Goal: Information Seeking & Learning: Learn about a topic

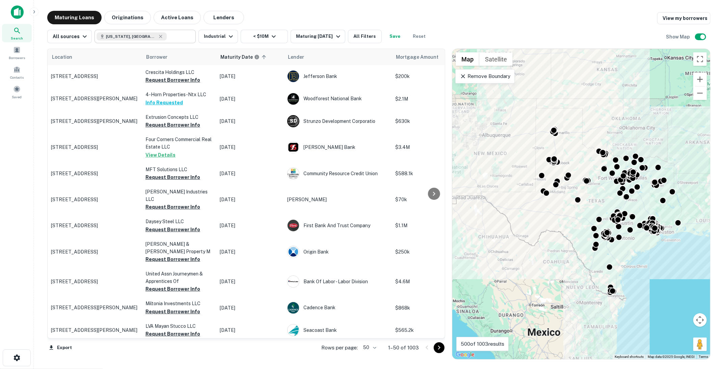
click at [171, 38] on input "text" at bounding box center [180, 36] width 26 height 9
type input "**********"
click at [107, 38] on input "**********" at bounding box center [102, 37] width 10 height 8
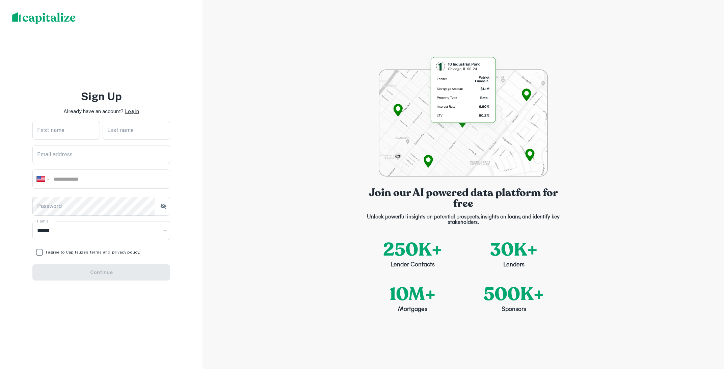
select select "**"
click at [129, 112] on p "Log in" at bounding box center [132, 111] width 14 height 8
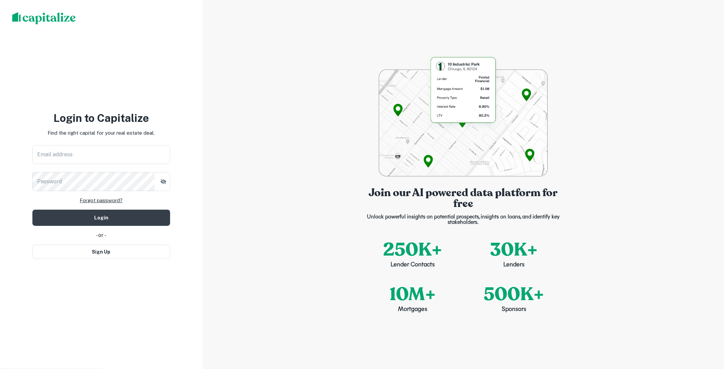
click at [124, 141] on div "Login to [GEOGRAPHIC_DATA] Find the right capital for your real estate deal. Em…" at bounding box center [101, 184] width 138 height 149
click at [122, 149] on input "Email address" at bounding box center [101, 154] width 138 height 19
type input "**********"
click at [112, 215] on button "Login" at bounding box center [101, 218] width 138 height 16
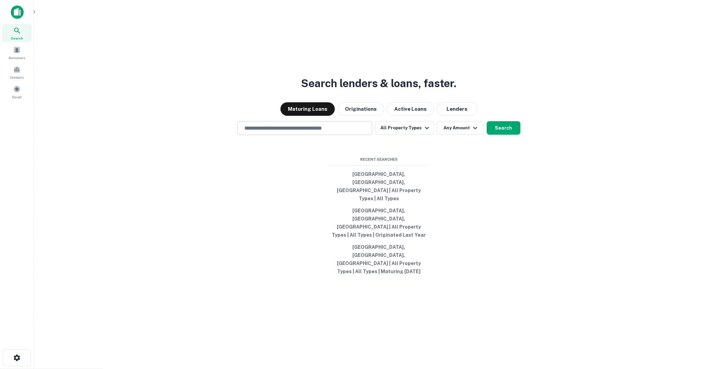
click at [319, 132] on input "text" at bounding box center [304, 128] width 129 height 8
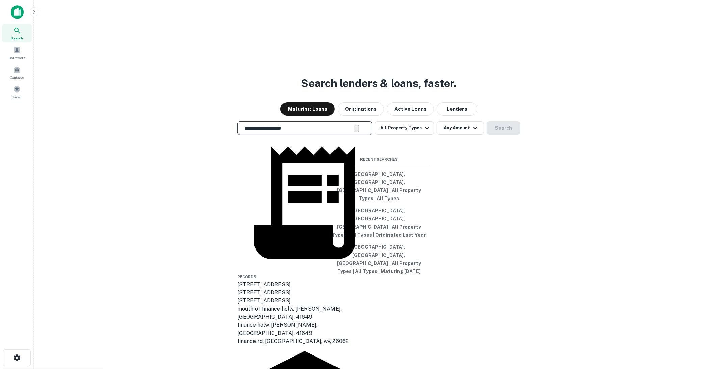
scroll to position [61, 0]
type input "**********"
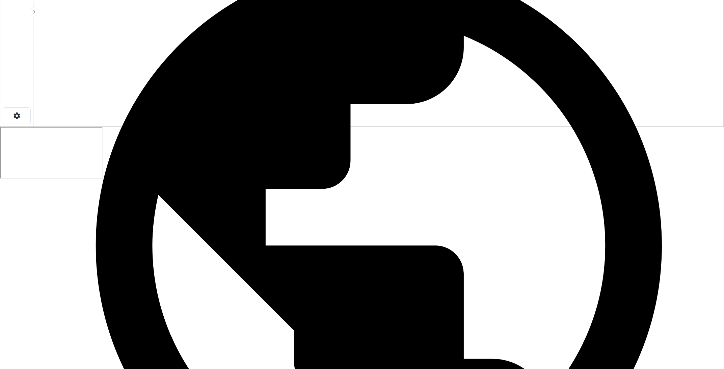
scroll to position [248, 0]
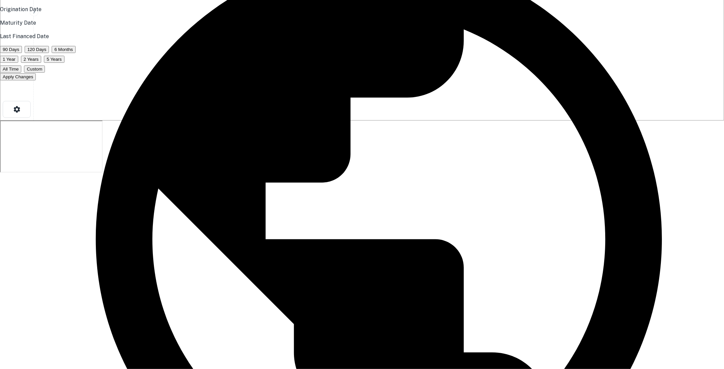
click at [338, 14] on p "Origination Date" at bounding box center [362, 9] width 724 height 8
click at [21, 73] on button "All Time" at bounding box center [10, 68] width 21 height 7
click at [367, 81] on div "Apply Changes" at bounding box center [362, 77] width 724 height 8
click at [36, 80] on button "Apply Changes" at bounding box center [18, 76] width 36 height 7
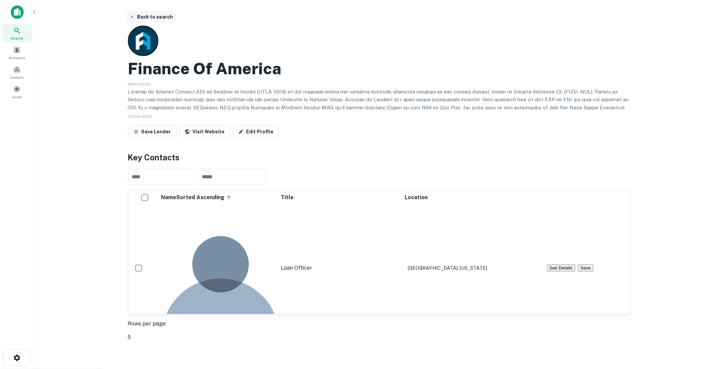
click at [155, 17] on button "Back to search" at bounding box center [151, 17] width 49 height 12
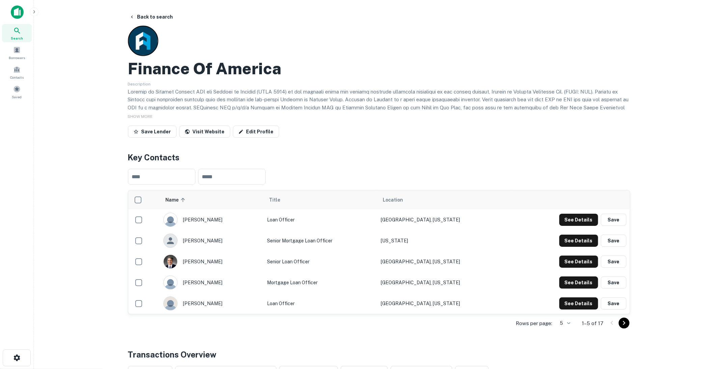
click at [19, 28] on icon at bounding box center [17, 31] width 8 height 8
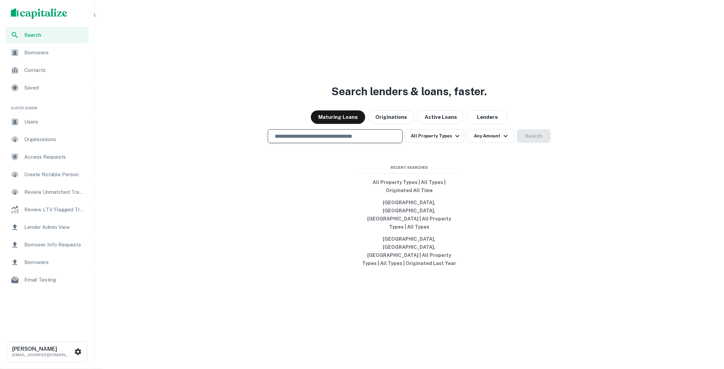
click at [303, 140] on input "text" at bounding box center [335, 136] width 129 height 8
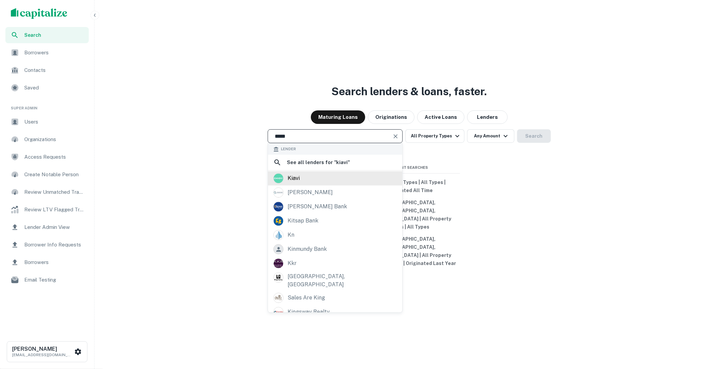
type input "*****"
click at [297, 183] on div "kiavi" at bounding box center [294, 178] width 12 height 10
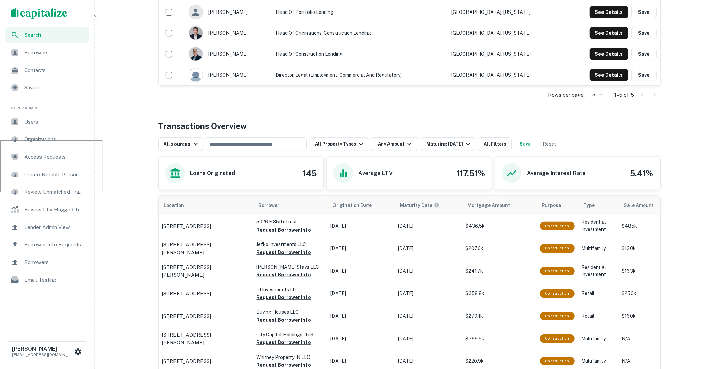
scroll to position [228, 0]
drag, startPoint x: 301, startPoint y: 173, endPoint x: 317, endPoint y: 173, distance: 15.9
click at [317, 173] on div "Loans Originated 145" at bounding box center [241, 173] width 165 height 33
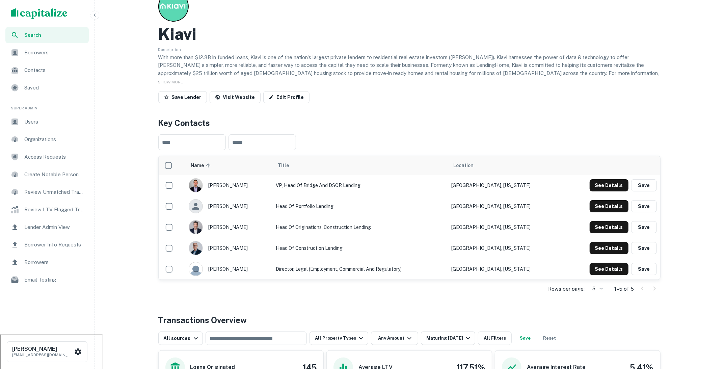
scroll to position [41, 0]
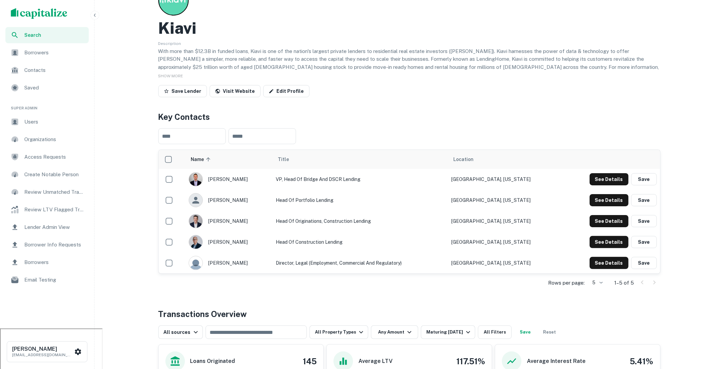
click at [56, 14] on img "scrollable content" at bounding box center [39, 13] width 57 height 11
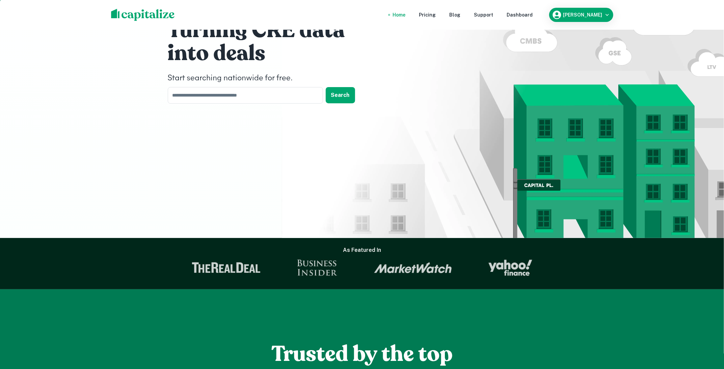
scroll to position [77, 0]
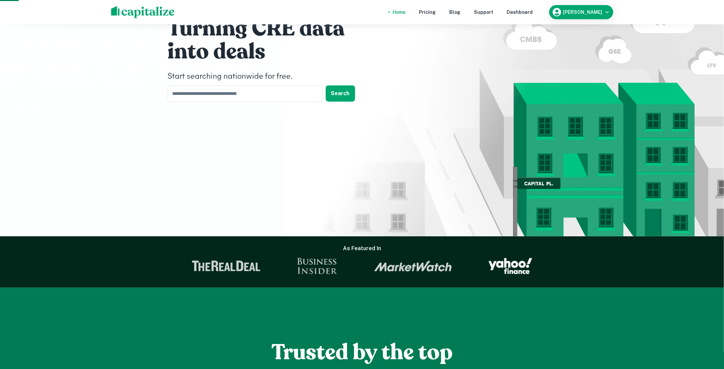
click at [509, 265] on img at bounding box center [510, 266] width 44 height 16
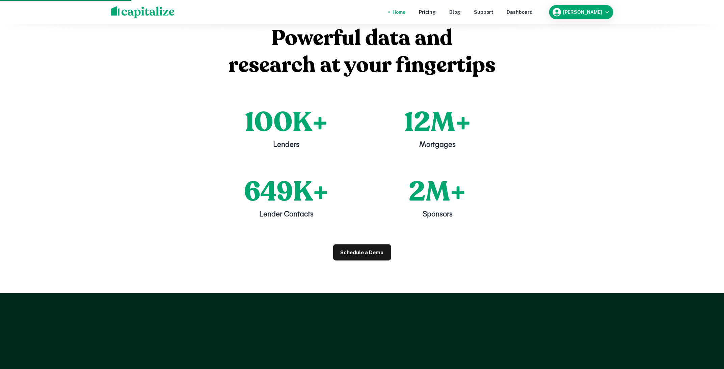
scroll to position [640, 0]
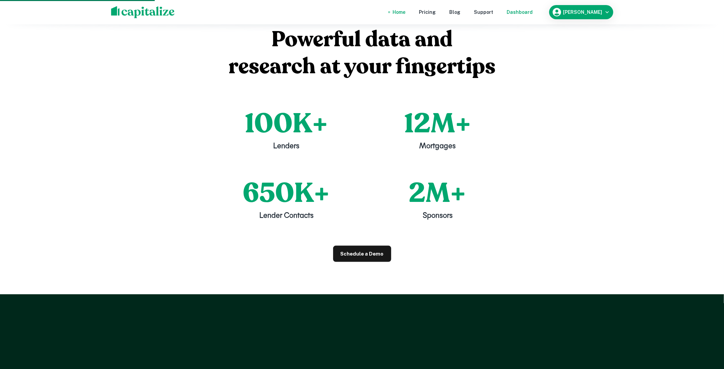
click at [522, 13] on div "Dashboard" at bounding box center [520, 11] width 26 height 7
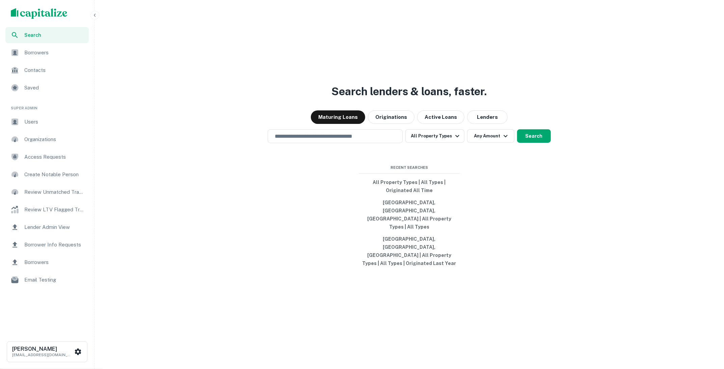
click at [57, 123] on span "Users" at bounding box center [54, 122] width 60 height 8
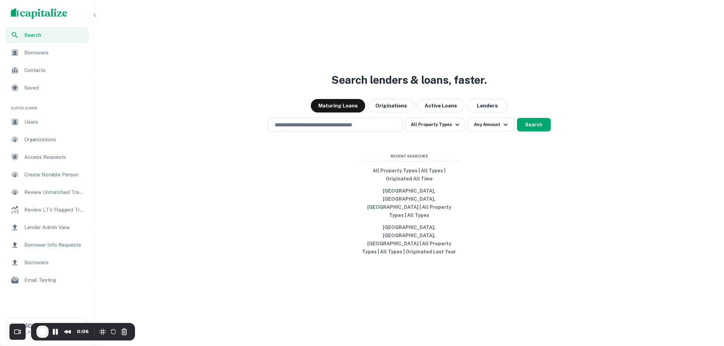
click at [35, 54] on span "Borrowers" at bounding box center [54, 53] width 60 height 8
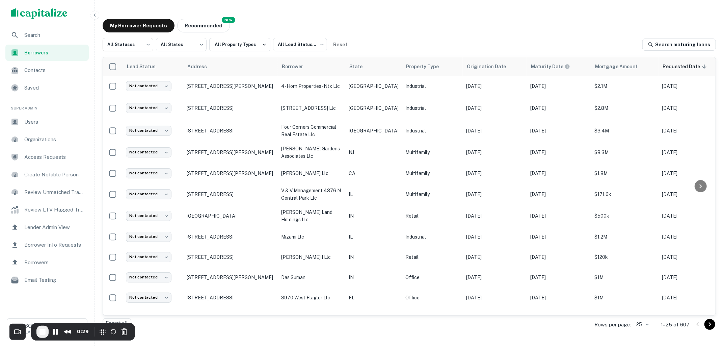
click at [145, 47] on body "Search Borrowers Contacts Saved Super Admin Users Organizations Access Requests…" at bounding box center [362, 173] width 724 height 346
click at [133, 84] on li "Fulfilled" at bounding box center [128, 86] width 51 height 12
type input "*********"
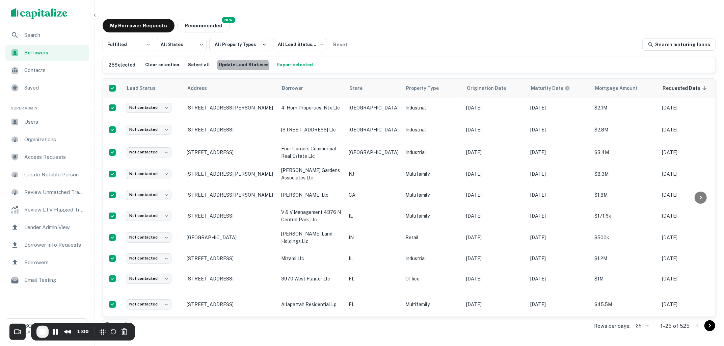
click at [237, 68] on button "Update Lead Statuses" at bounding box center [243, 65] width 53 height 10
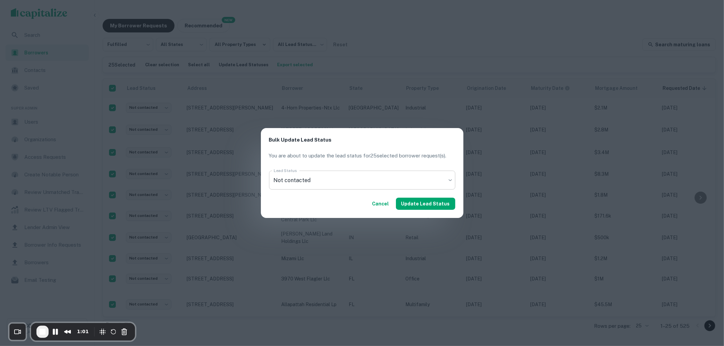
click at [305, 177] on body "Search Borrowers Contacts Saved Super Admin Users Organizations Access Requests…" at bounding box center [362, 173] width 724 height 346
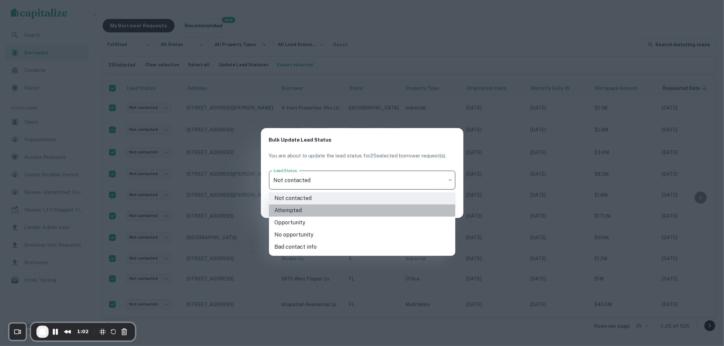
click at [306, 215] on li "Attempted" at bounding box center [362, 210] width 186 height 12
type input "*********"
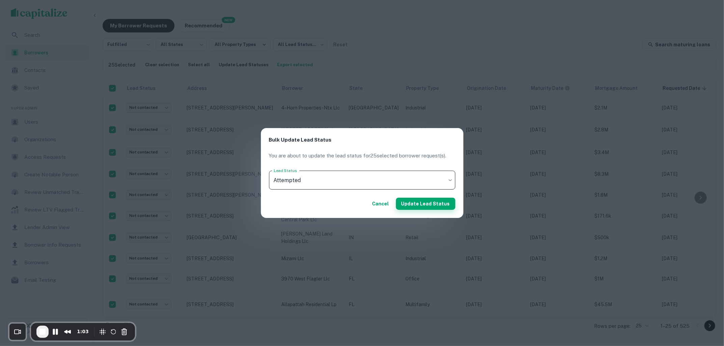
click at [424, 206] on button "Update Lead Status" at bounding box center [425, 203] width 59 height 12
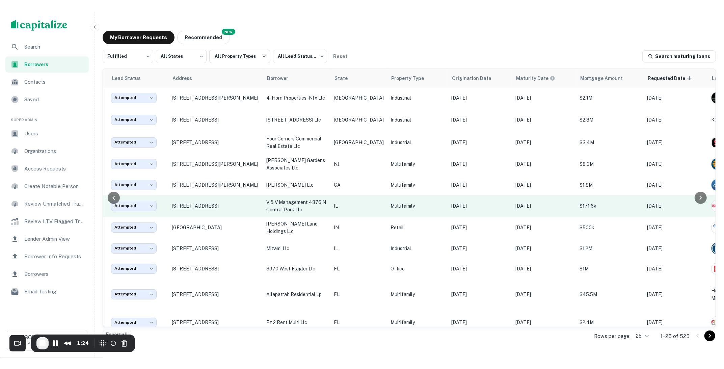
scroll to position [0, 9]
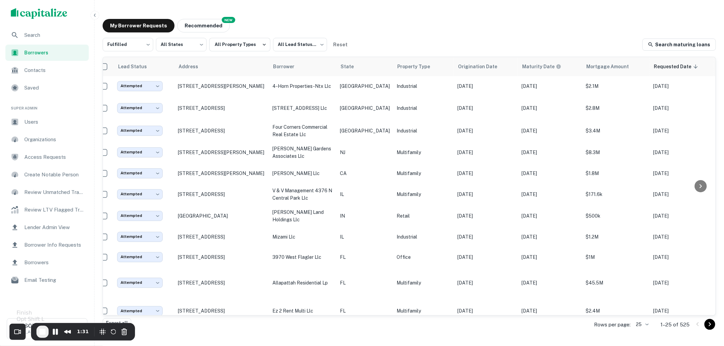
click at [41, 333] on span "End Recording" at bounding box center [42, 331] width 8 height 8
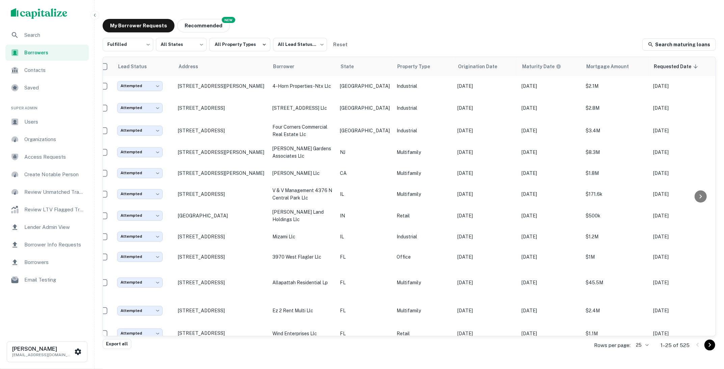
click at [60, 15] on img "scrollable content" at bounding box center [39, 13] width 57 height 11
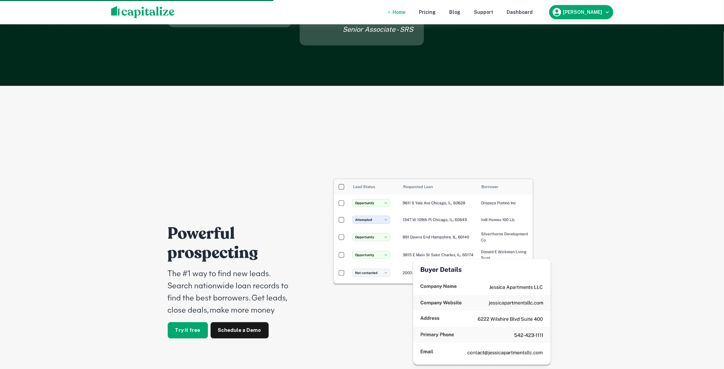
scroll to position [698, 0]
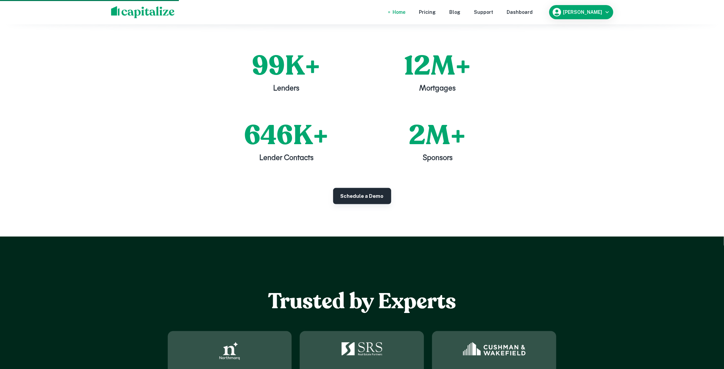
click at [360, 195] on link "Schedule a Demo" at bounding box center [362, 196] width 58 height 16
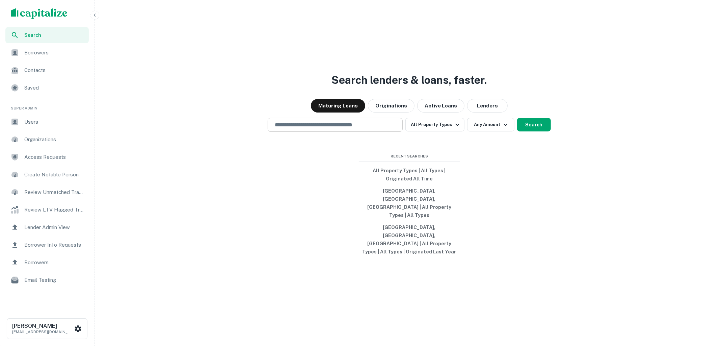
click at [356, 129] on input "text" at bounding box center [335, 125] width 129 height 8
click at [238, 178] on div "Search lenders & loans, faster. Maturing Loans Originations Active Loans Lender…" at bounding box center [409, 189] width 624 height 346
click at [324, 129] on input "text" at bounding box center [335, 125] width 129 height 8
click at [269, 165] on div at bounding box center [335, 149] width 135 height 34
click at [314, 132] on div "​" at bounding box center [335, 125] width 135 height 14
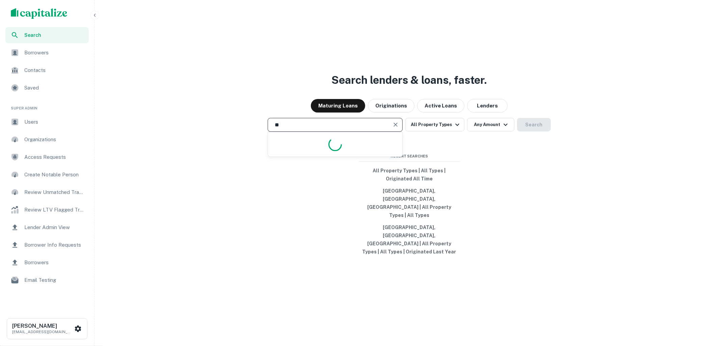
type input "*"
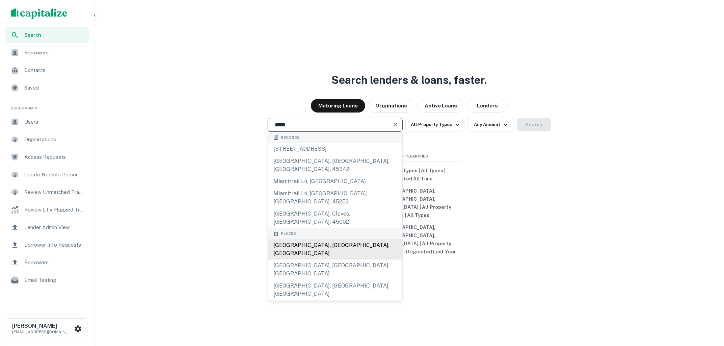
click at [295, 241] on div "Miami, FL, USA" at bounding box center [335, 249] width 134 height 20
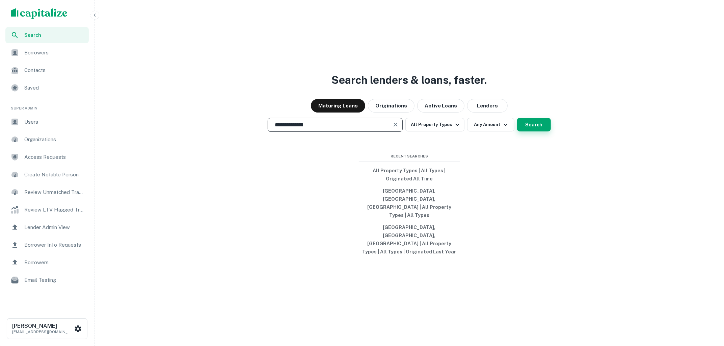
type input "**********"
click at [532, 131] on button "Search" at bounding box center [534, 125] width 34 height 14
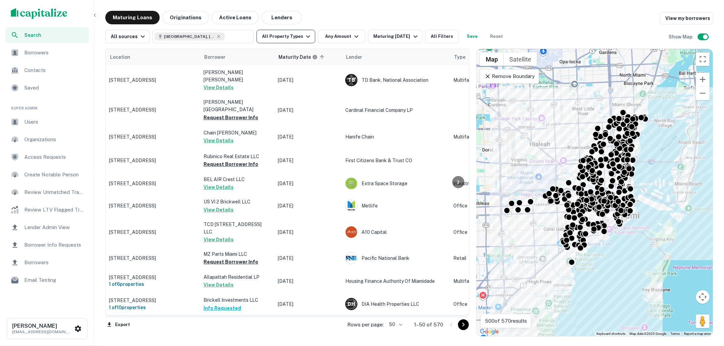
click at [299, 36] on button "All Property Types" at bounding box center [286, 37] width 59 height 14
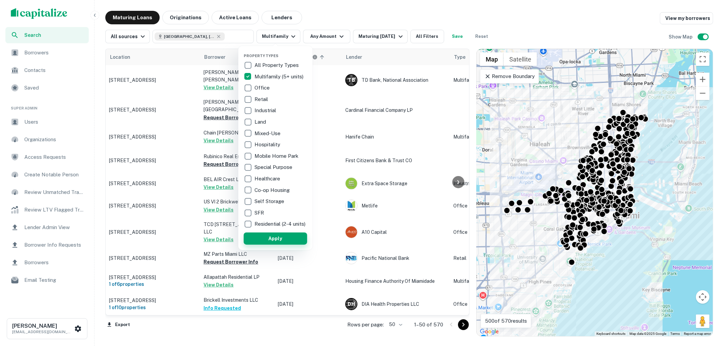
click at [271, 239] on button "Apply" at bounding box center [275, 238] width 63 height 12
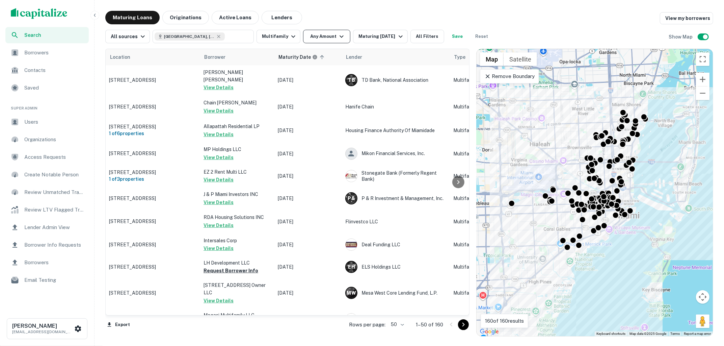
click at [339, 36] on icon "button" at bounding box center [342, 36] width 8 height 8
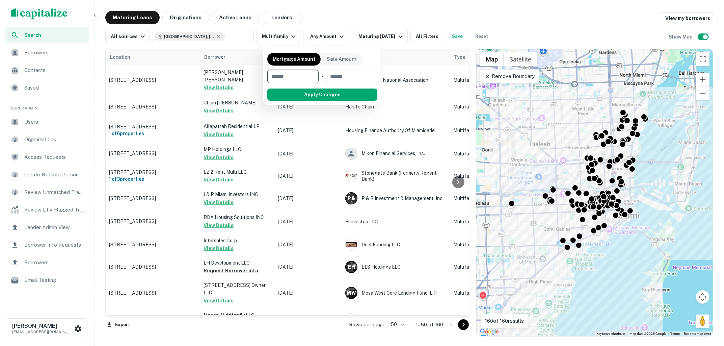
click at [361, 21] on div at bounding box center [362, 173] width 724 height 346
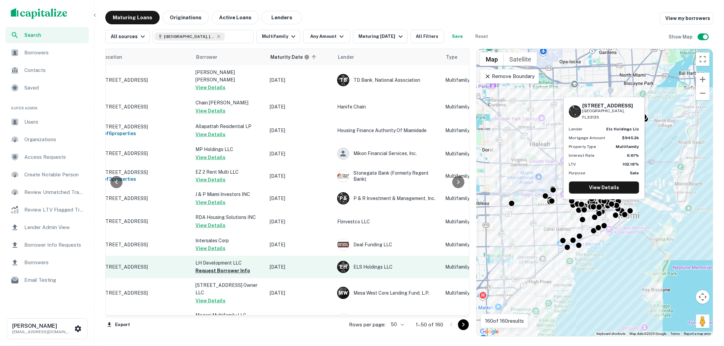
scroll to position [0, 6]
click at [150, 264] on p "1266 Sw 6th St Miami, FL33135" at bounding box center [147, 267] width 88 height 6
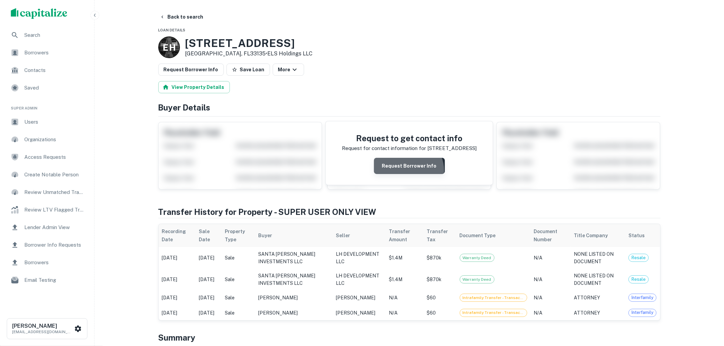
click at [407, 170] on button "Request Borrower Info" at bounding box center [409, 166] width 71 height 16
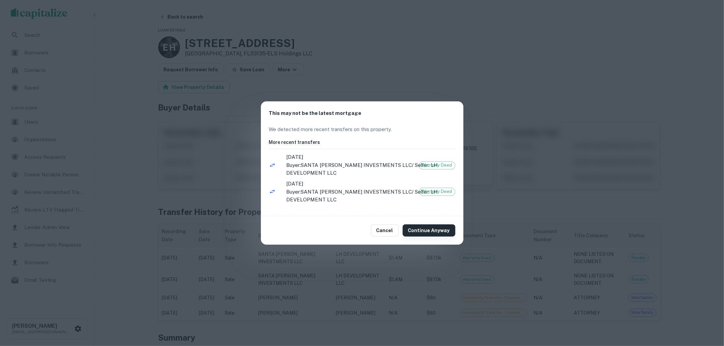
click at [420, 229] on button "Continue Anyway" at bounding box center [429, 230] width 53 height 12
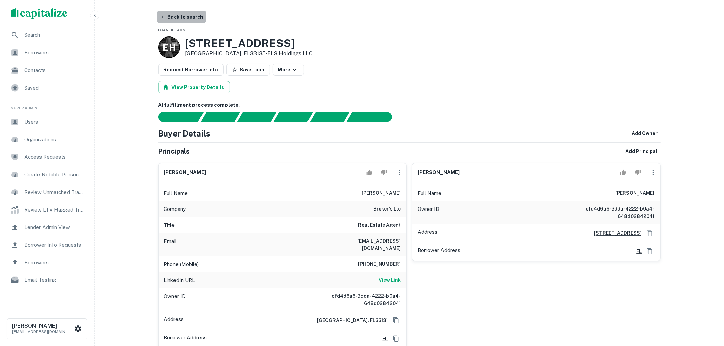
click at [190, 19] on button "Back to search" at bounding box center [181, 17] width 49 height 12
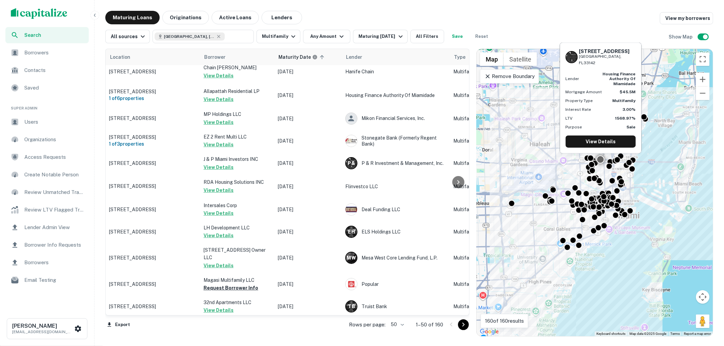
scroll to position [80, 0]
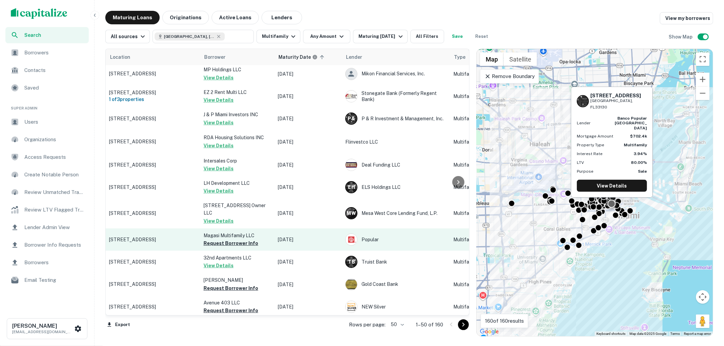
click at [185, 228] on td "821 Sw 5th St Miami, FL33130" at bounding box center [153, 239] width 95 height 22
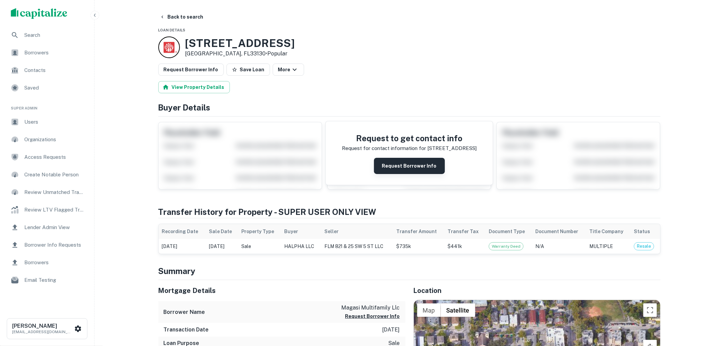
click at [395, 160] on button "Request Borrower Info" at bounding box center [409, 166] width 71 height 16
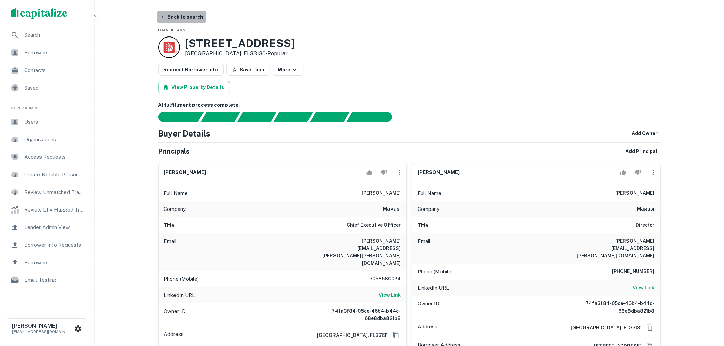
click at [185, 15] on button "Back to search" at bounding box center [181, 17] width 49 height 12
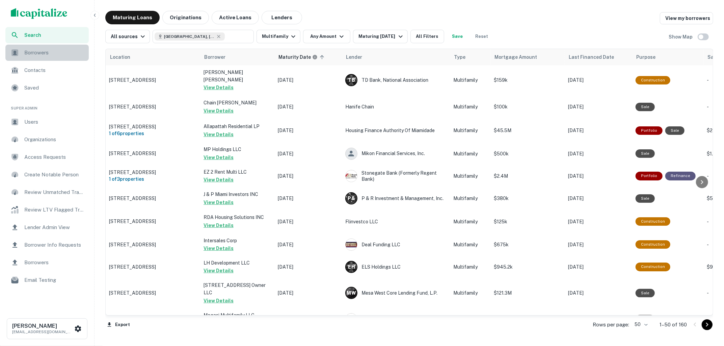
click at [48, 53] on span "Borrowers" at bounding box center [54, 53] width 60 height 8
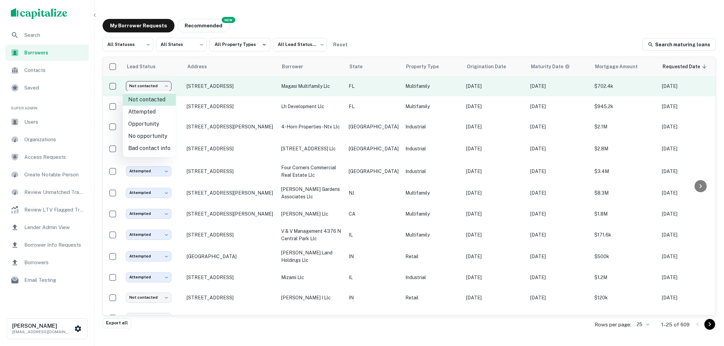
click at [167, 85] on body "Search Borrowers Contacts Saved Super Admin Users Organizations Access Requests…" at bounding box center [362, 173] width 724 height 346
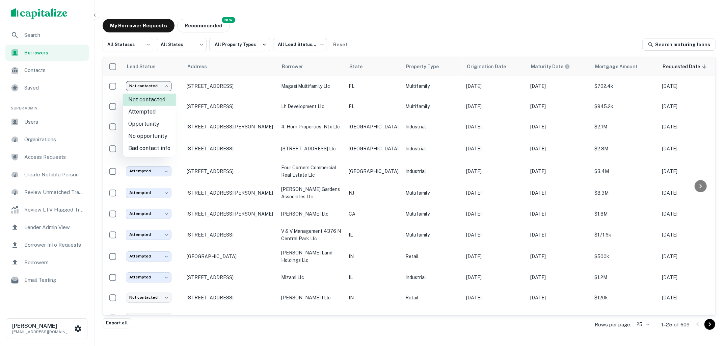
click at [336, 27] on div at bounding box center [362, 173] width 724 height 346
click at [148, 48] on body "Search Borrowers Contacts Saved Super Admin Users Organizations Access Requests…" at bounding box center [362, 173] width 724 height 346
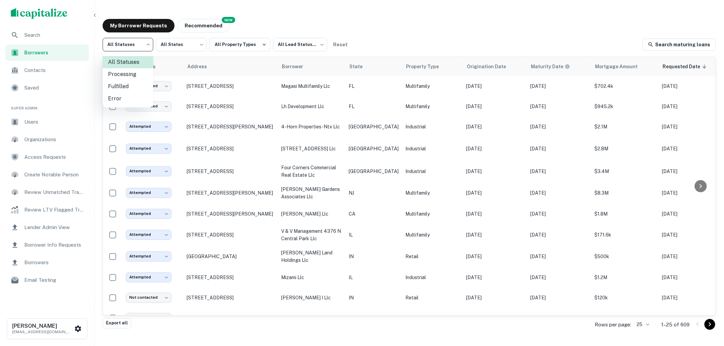
click at [135, 86] on li "Fulfilled" at bounding box center [128, 86] width 51 height 12
type input "*********"
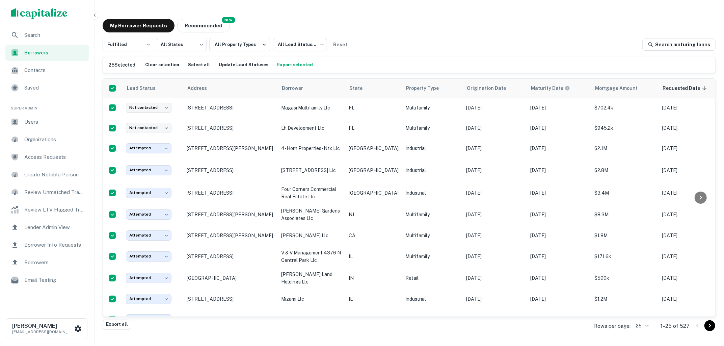
click at [475, 38] on div "Fulfilled ********* ​ All States *** ​ All Property Types All Lead Statuses ***…" at bounding box center [409, 45] width 613 height 14
click at [245, 62] on button "Update Lead Statuses" at bounding box center [243, 65] width 53 height 10
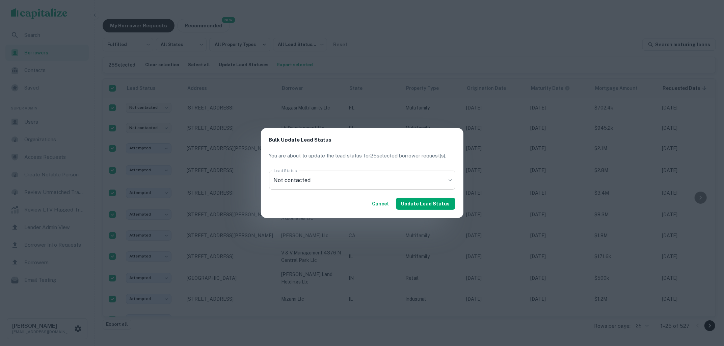
click at [380, 182] on body "Search Borrowers Contacts Saved Super Admin Users Organizations Access Requests…" at bounding box center [362, 173] width 724 height 346
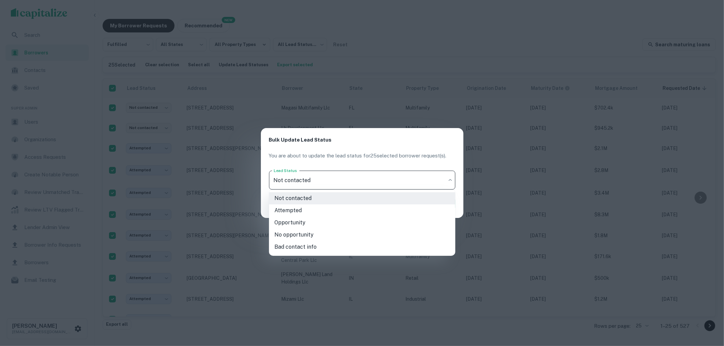
click at [328, 207] on li "Attempted" at bounding box center [362, 210] width 186 height 12
type input "*********"
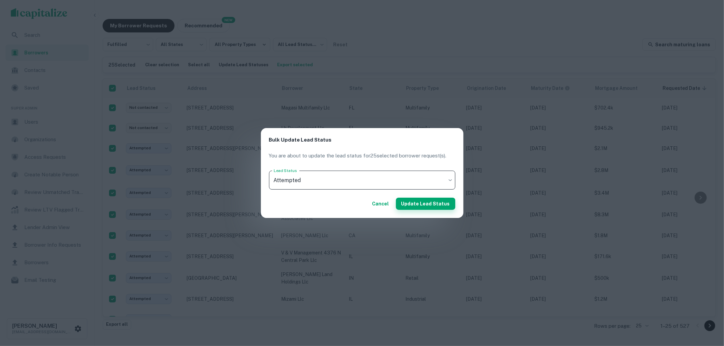
click at [411, 202] on button "Update Lead Status" at bounding box center [425, 203] width 59 height 12
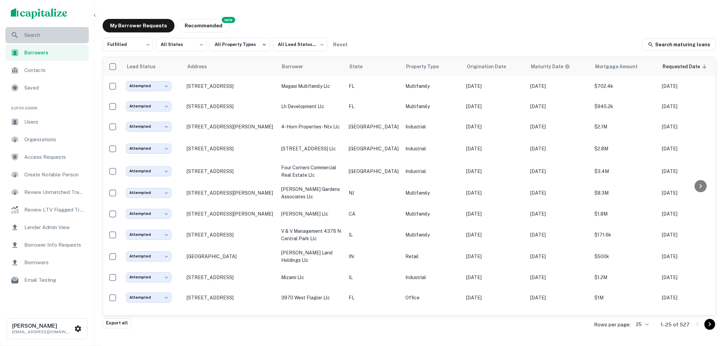
click at [51, 36] on span "Search" at bounding box center [54, 35] width 60 height 8
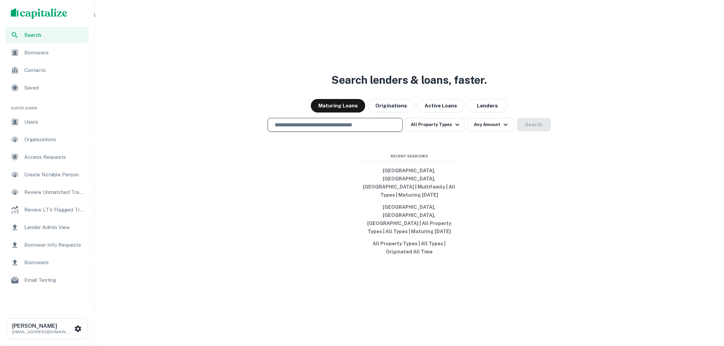
click at [324, 129] on input "text" at bounding box center [335, 125] width 129 height 8
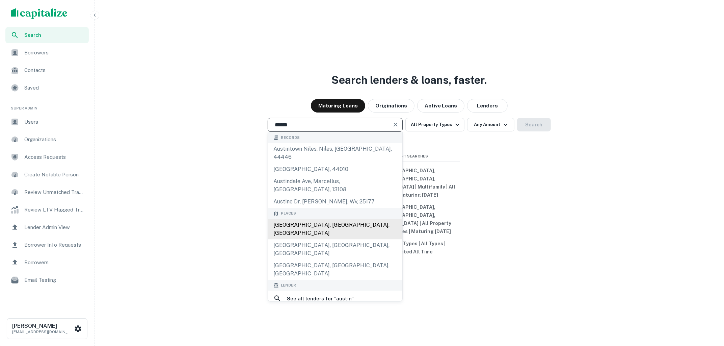
click at [324, 227] on div "[GEOGRAPHIC_DATA], [GEOGRAPHIC_DATA], [GEOGRAPHIC_DATA]" at bounding box center [335, 229] width 134 height 20
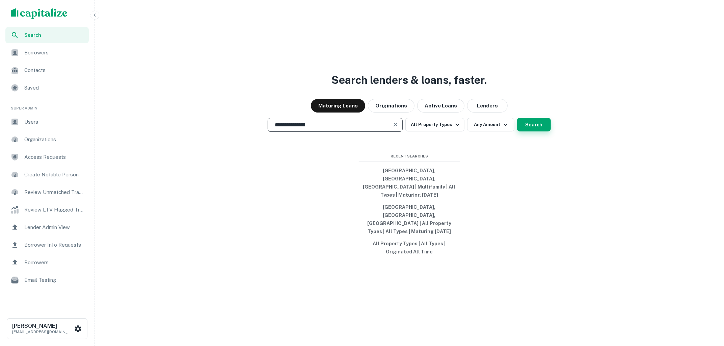
type input "**********"
click at [533, 131] on button "Search" at bounding box center [534, 125] width 34 height 14
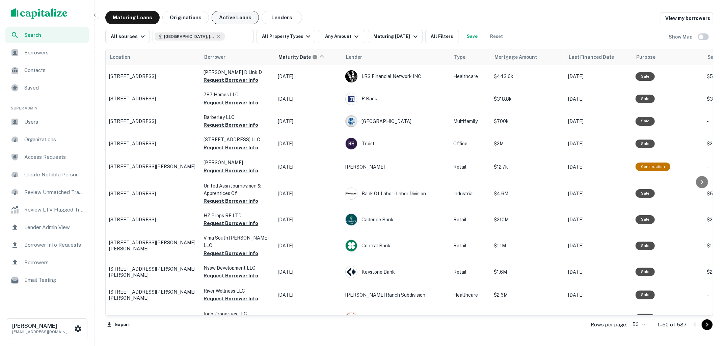
click at [222, 17] on button "Active Loans" at bounding box center [235, 18] width 47 height 14
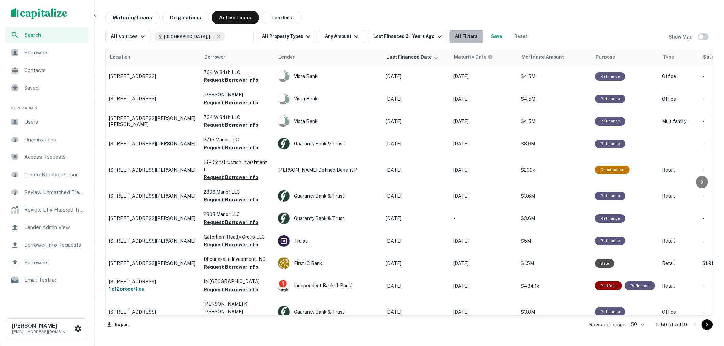
click at [457, 34] on button "All Filters" at bounding box center [467, 37] width 34 height 14
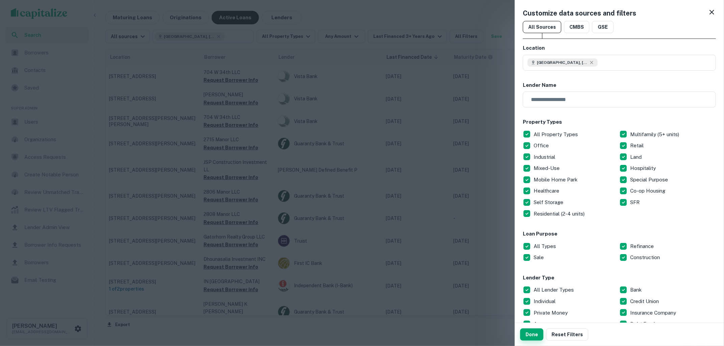
click at [531, 331] on button "Done" at bounding box center [531, 334] width 23 height 12
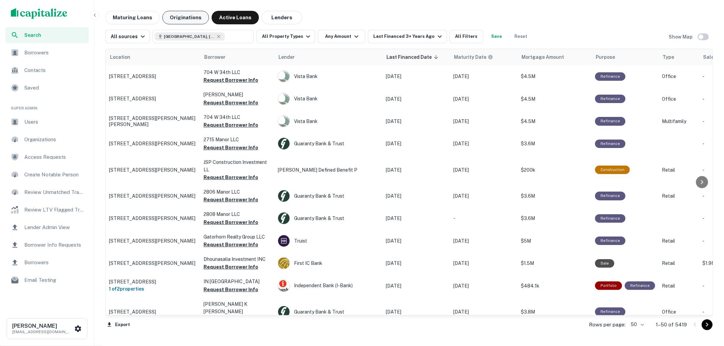
click at [189, 17] on button "Originations" at bounding box center [185, 18] width 47 height 14
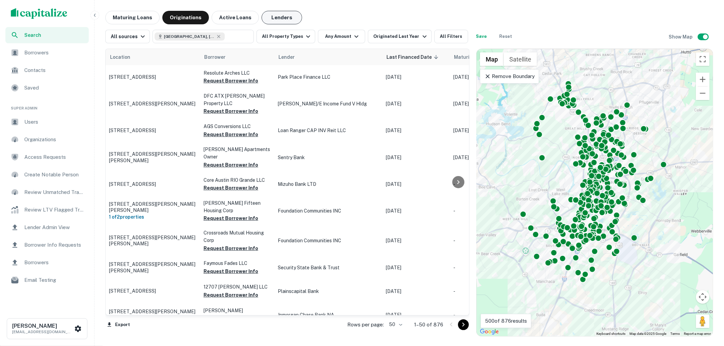
click at [280, 17] on button "Lenders" at bounding box center [282, 18] width 41 height 14
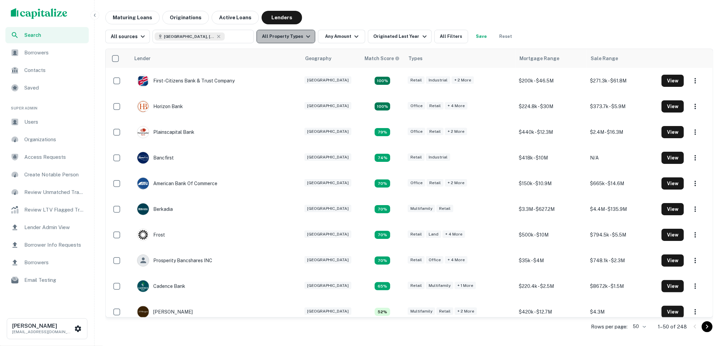
click at [304, 36] on icon "button" at bounding box center [308, 36] width 8 height 8
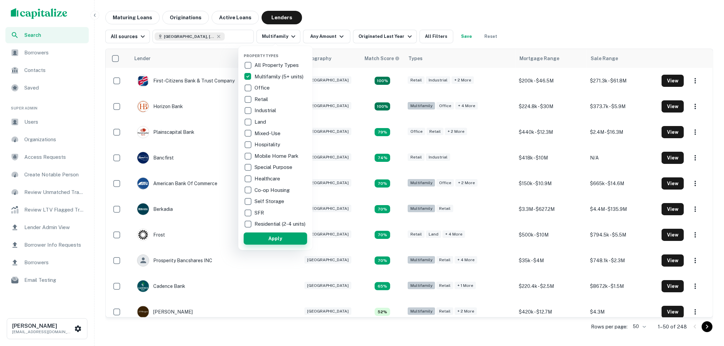
click at [276, 244] on button "Apply" at bounding box center [275, 238] width 63 height 12
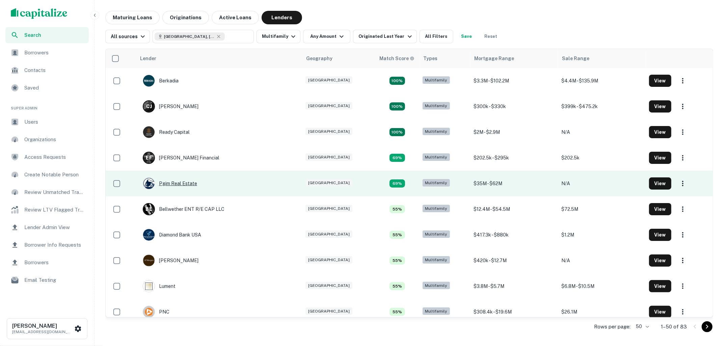
click at [179, 184] on div "Pgim Real Estate" at bounding box center [170, 183] width 54 height 12
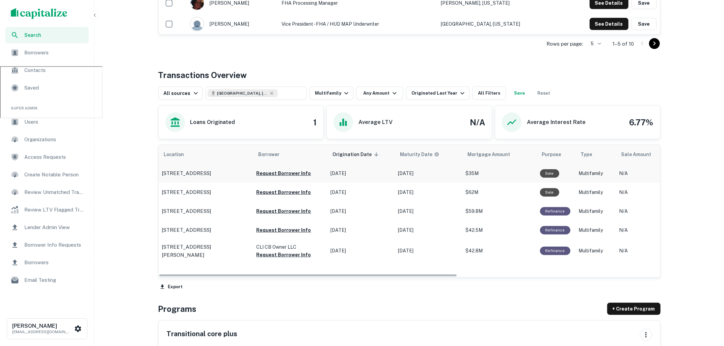
scroll to position [288, 0]
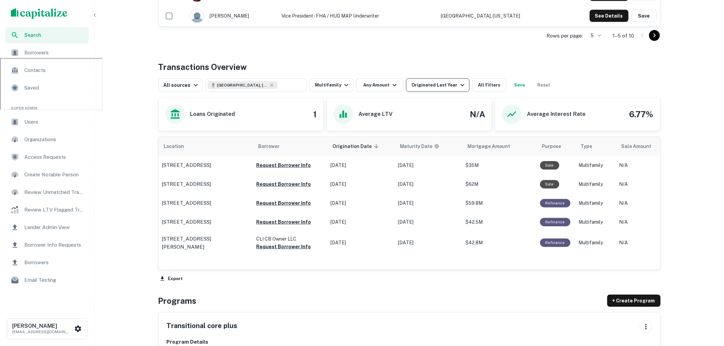
click at [458, 84] on icon "button" at bounding box center [462, 85] width 8 height 8
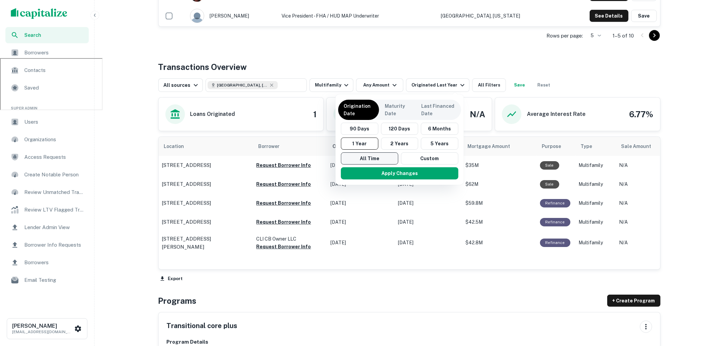
click at [376, 157] on button "All Time" at bounding box center [369, 158] width 57 height 12
click at [393, 171] on button "Apply Changes" at bounding box center [397, 173] width 117 height 12
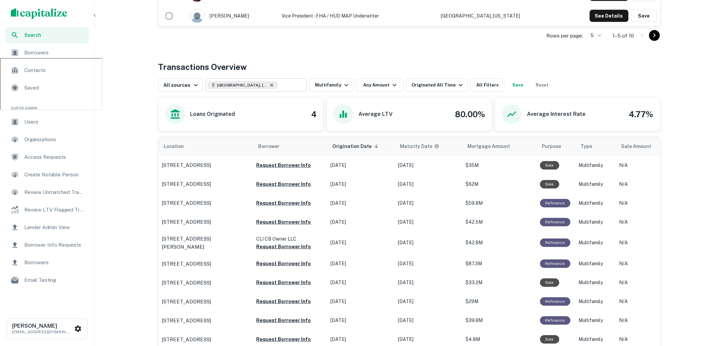
click at [269, 85] on icon at bounding box center [271, 84] width 5 height 5
type input "**********"
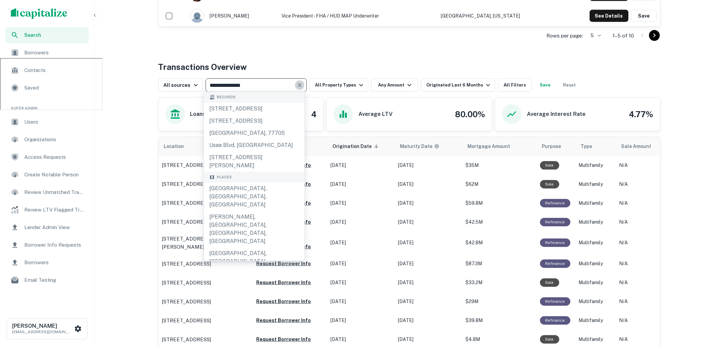
click at [298, 83] on icon "Clear" at bounding box center [299, 85] width 7 height 7
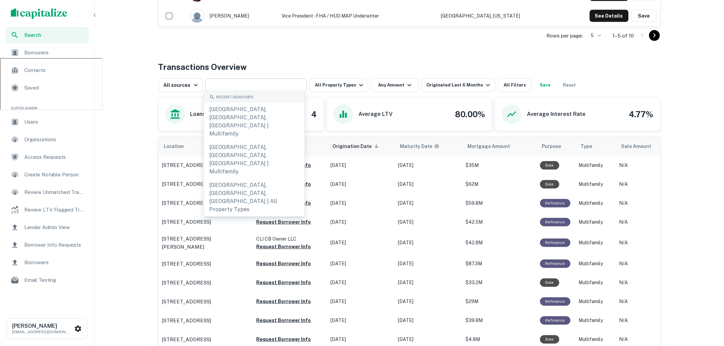
click at [486, 68] on div "Transactions Overview" at bounding box center [409, 67] width 502 height 12
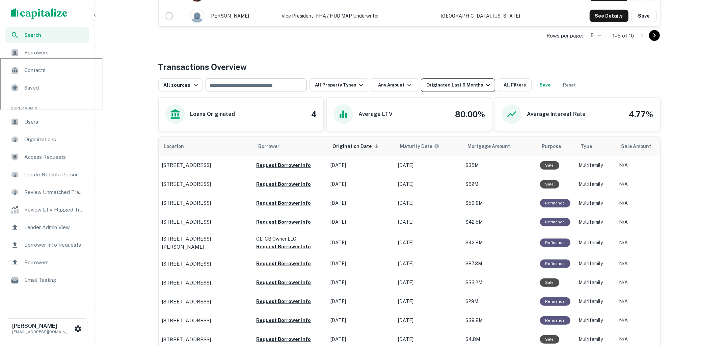
click at [486, 85] on icon "button" at bounding box center [488, 85] width 4 height 2
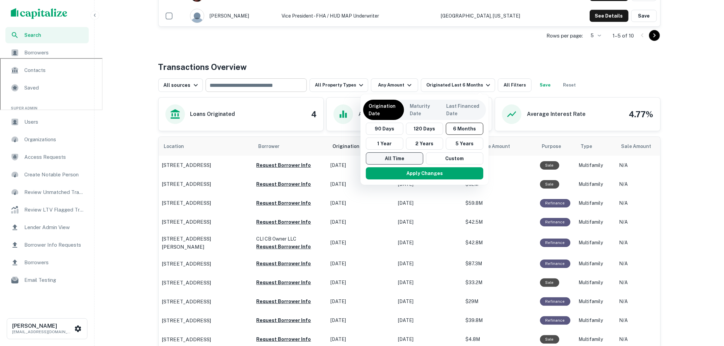
click at [400, 158] on button "All Time" at bounding box center [394, 158] width 57 height 12
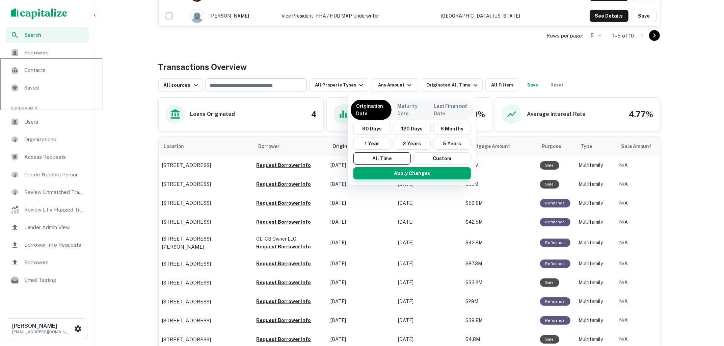
click at [402, 173] on button "Apply Changes" at bounding box center [411, 173] width 117 height 12
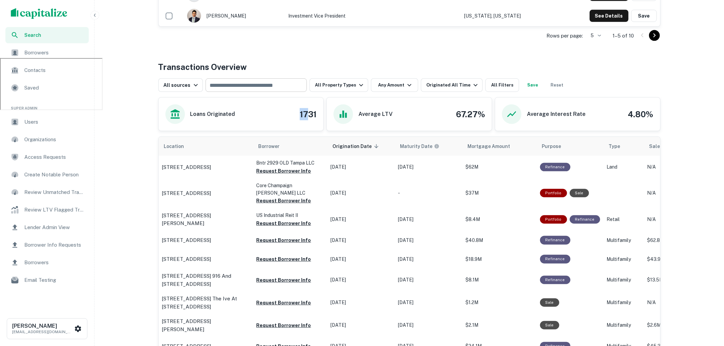
drag, startPoint x: 294, startPoint y: 112, endPoint x: 312, endPoint y: 112, distance: 17.6
click at [312, 112] on div "Loans Originated 1731" at bounding box center [241, 114] width 152 height 20
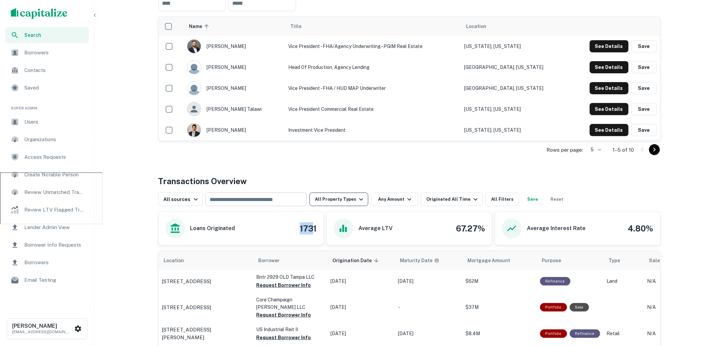
scroll to position [175, 0]
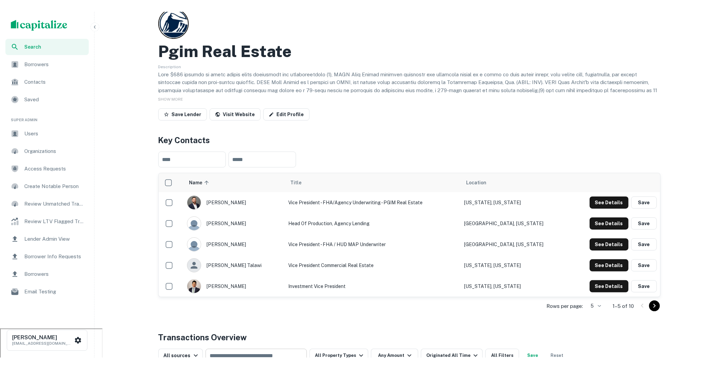
scroll to position [0, 0]
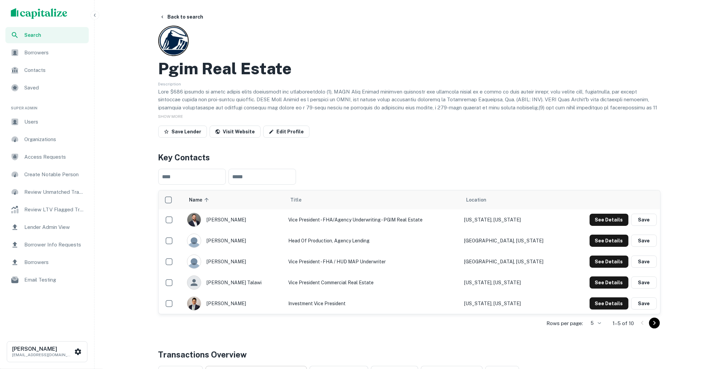
click at [33, 8] on div "scrollable content" at bounding box center [47, 13] width 94 height 27
click at [35, 14] on img "scrollable content" at bounding box center [39, 13] width 57 height 11
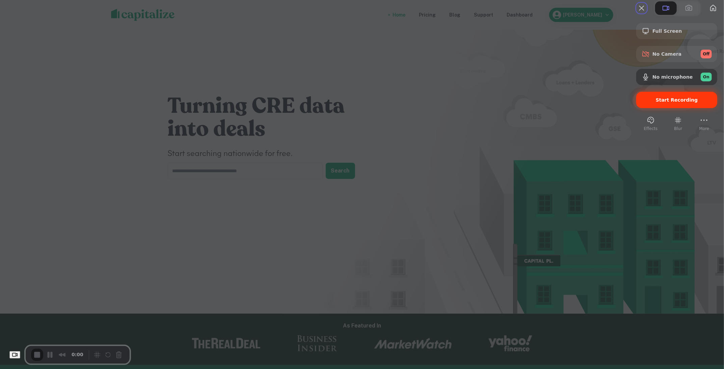
click at [653, 108] on div "Start Recording" at bounding box center [676, 100] width 81 height 16
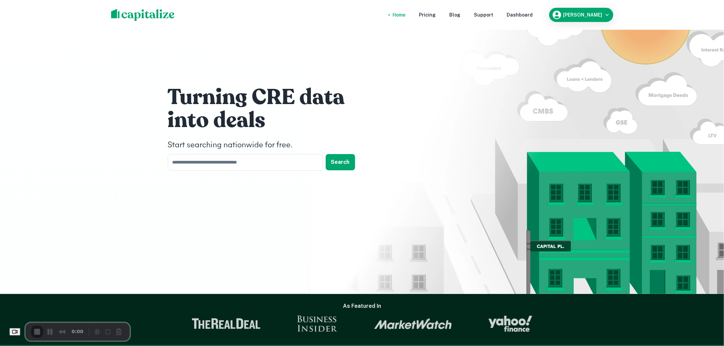
click at [521, 18] on div "Dashboard" at bounding box center [520, 14] width 26 height 7
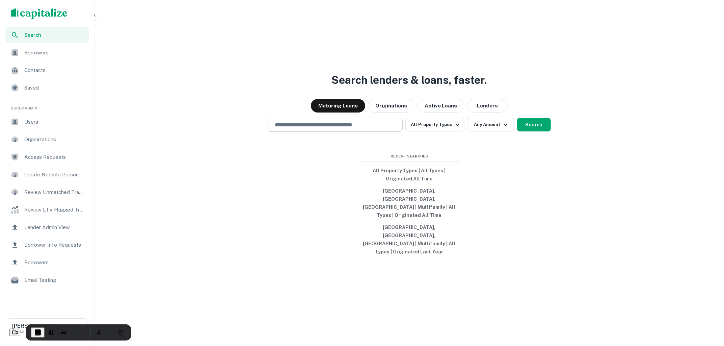
click at [390, 129] on input "text" at bounding box center [335, 125] width 129 height 8
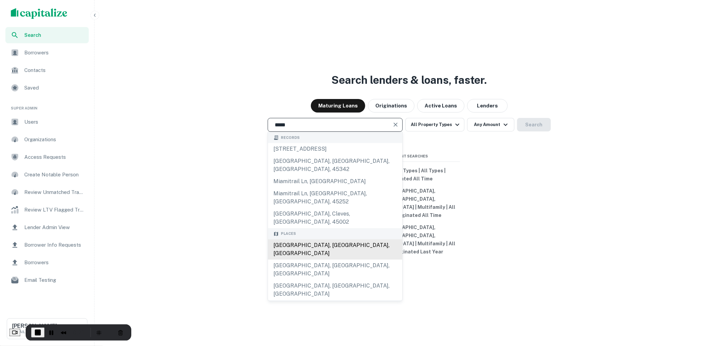
click at [302, 242] on div "Miami, FL, USA" at bounding box center [335, 249] width 134 height 20
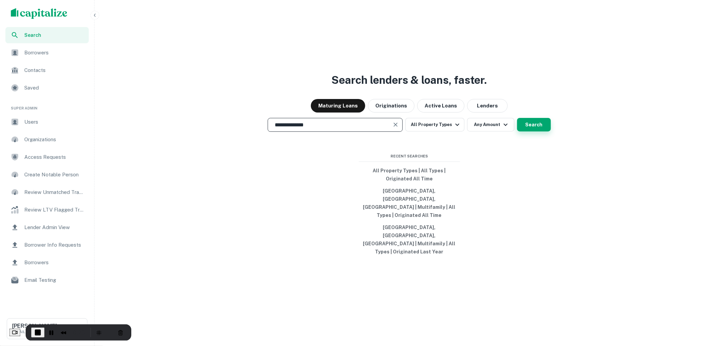
type input "**********"
click at [524, 131] on button "Search" at bounding box center [534, 125] width 34 height 14
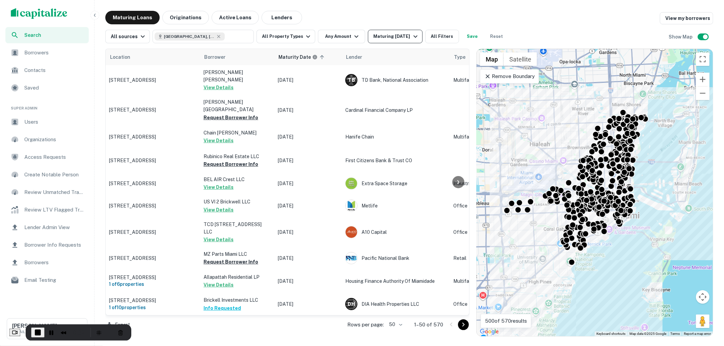
click at [405, 39] on div "Maturing [DATE]" at bounding box center [396, 36] width 46 height 8
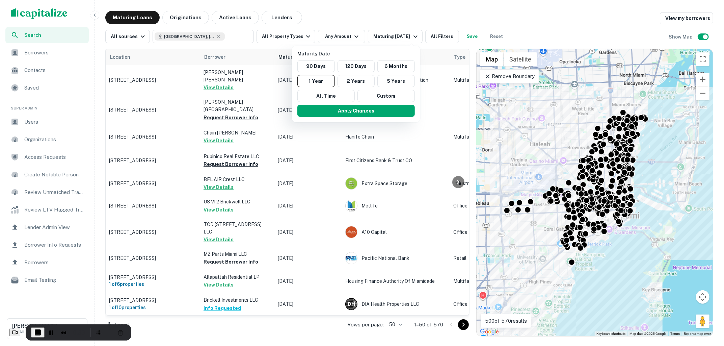
click at [380, 20] on div at bounding box center [362, 173] width 724 height 346
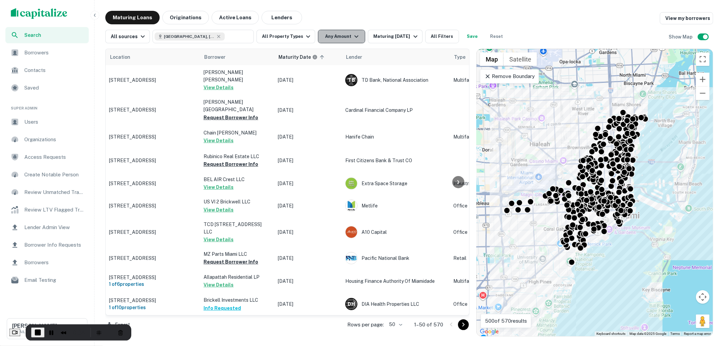
click at [358, 34] on button "Any Amount" at bounding box center [341, 37] width 47 height 14
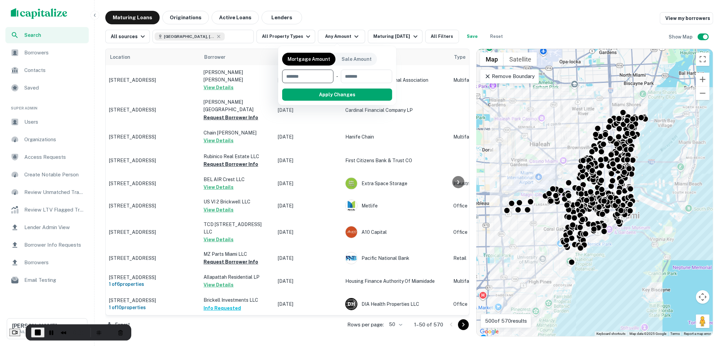
click at [349, 15] on div at bounding box center [362, 173] width 724 height 346
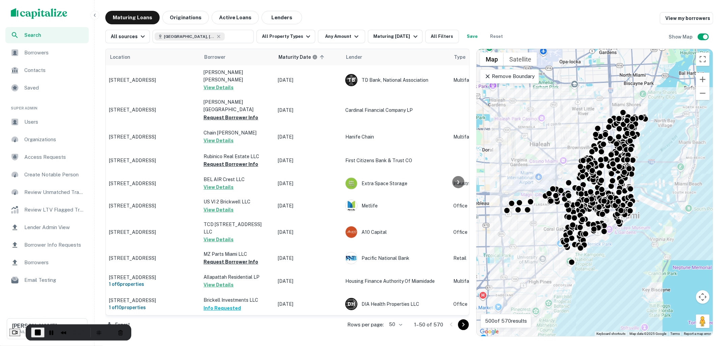
click at [305, 46] on div "Location Borrower Maturity Date sorted ascending Lender Type Mortgage Amount La…" at bounding box center [409, 189] width 608 height 293
click at [305, 45] on div "Location Borrower Maturity Date sorted ascending Lender Type Mortgage Amount La…" at bounding box center [409, 189] width 608 height 293
click at [305, 41] on button "All Property Types" at bounding box center [286, 37] width 59 height 14
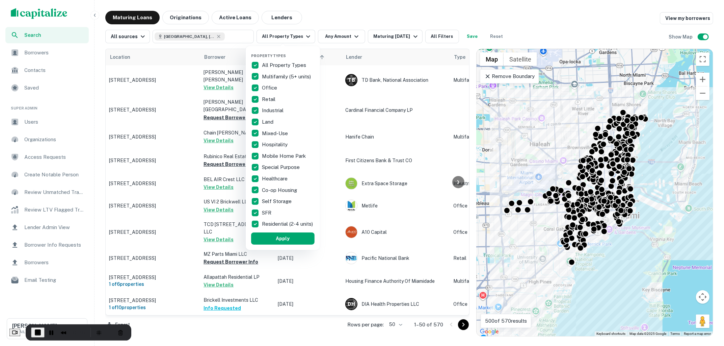
click at [347, 25] on div at bounding box center [362, 173] width 724 height 346
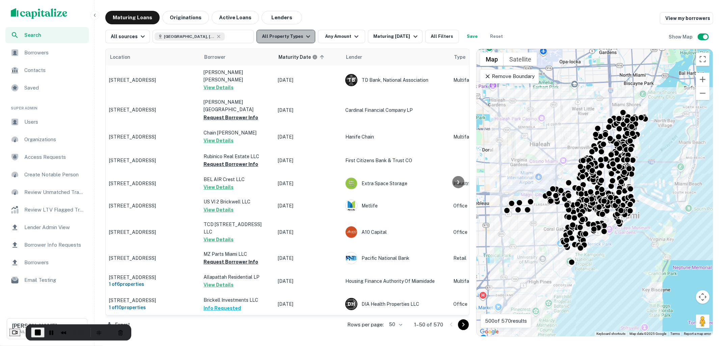
click at [307, 35] on icon "button" at bounding box center [308, 36] width 8 height 8
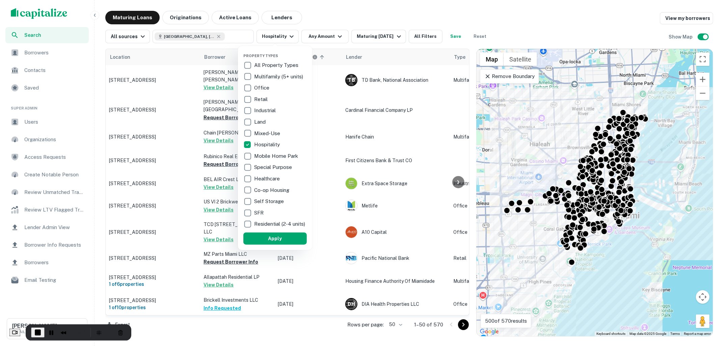
click at [255, 110] on p "Industrial" at bounding box center [265, 110] width 23 height 8
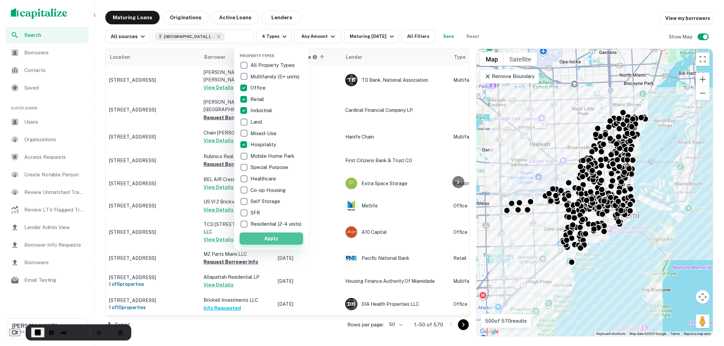
click at [276, 243] on button "Apply" at bounding box center [271, 238] width 63 height 12
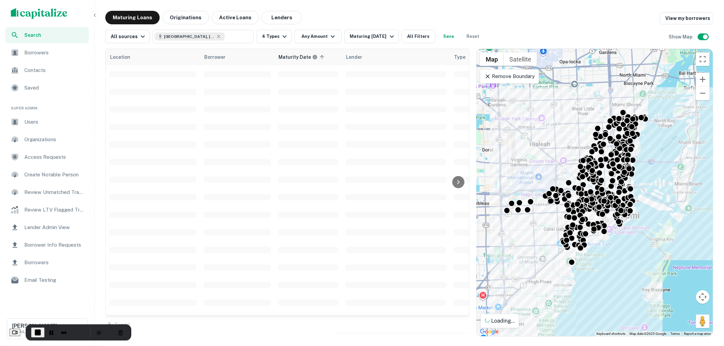
click at [331, 33] on div "Property Types All Property Types Multifamily (5+ units) Office Retail Industri…" at bounding box center [362, 173] width 724 height 346
click at [331, 36] on div "Property Types All Property Types Multifamily (5+ units) Office Retail Industri…" at bounding box center [362, 173] width 724 height 346
click at [325, 38] on div "Property Types All Property Types Multifamily (5+ units) Office Retail Industri…" at bounding box center [362, 173] width 724 height 346
click at [124, 333] on button "Cancel Recording" at bounding box center [120, 332] width 11 height 11
click at [119, 331] on button "Cancel Recording" at bounding box center [120, 332] width 11 height 11
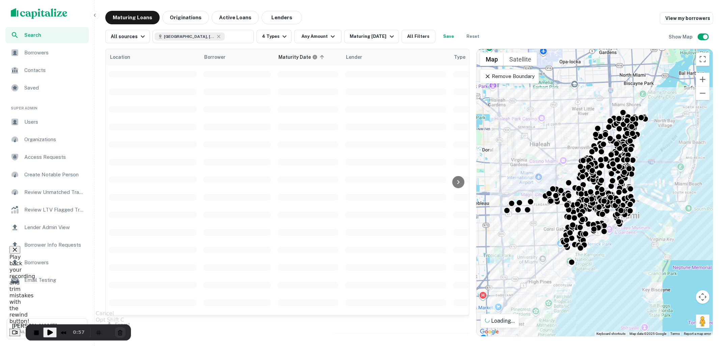
click at [123, 345] on div "Are you sure you want to cancel your recording? Your current video progress wil…" at bounding box center [362, 346] width 724 height 0
click at [123, 330] on button "Cancel Recording" at bounding box center [120, 332] width 11 height 11
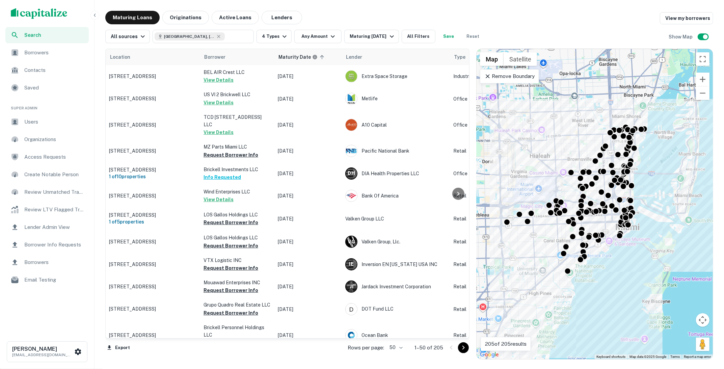
click at [53, 13] on img "scrollable content" at bounding box center [39, 13] width 57 height 11
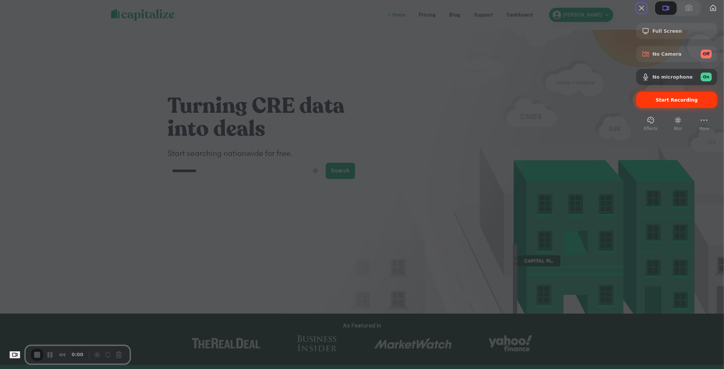
click at [674, 108] on div "Start Recording" at bounding box center [676, 100] width 81 height 16
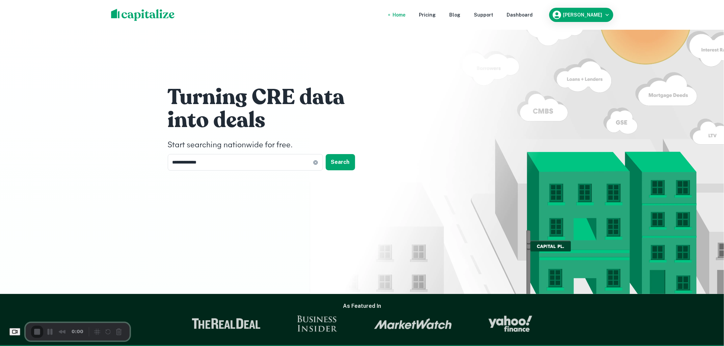
click at [520, 14] on div "Dashboard" at bounding box center [520, 14] width 26 height 7
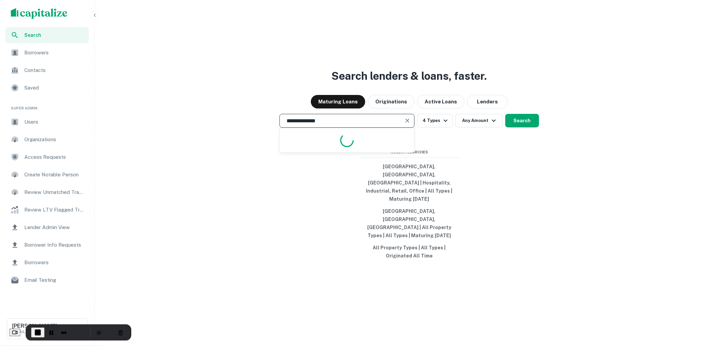
click at [348, 125] on input "**********" at bounding box center [342, 121] width 119 height 8
click at [438, 127] on button "4 Types" at bounding box center [434, 121] width 35 height 14
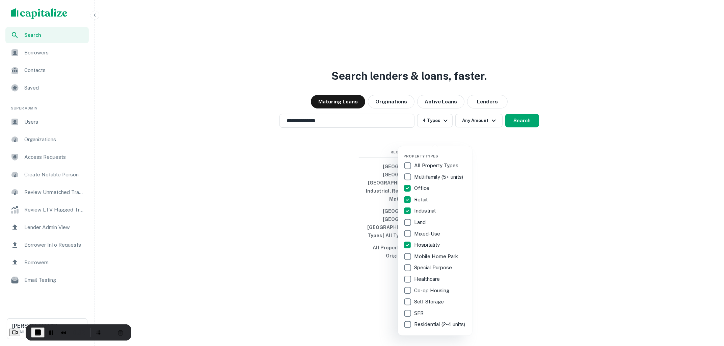
click at [496, 203] on div at bounding box center [362, 173] width 724 height 346
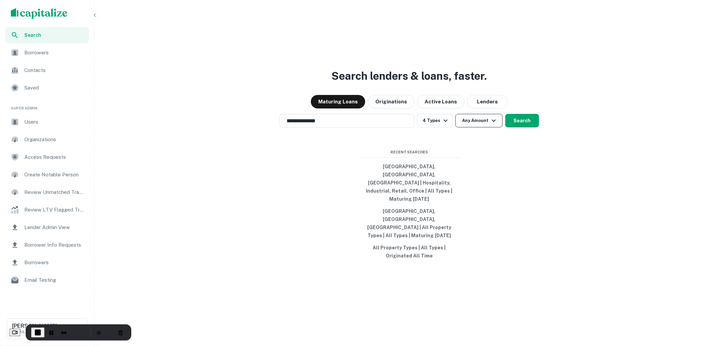
click at [492, 122] on icon "button" at bounding box center [494, 120] width 4 height 2
type input "*******"
click at [523, 129] on div at bounding box center [362, 173] width 724 height 346
click at [523, 127] on button "Search" at bounding box center [522, 121] width 34 height 14
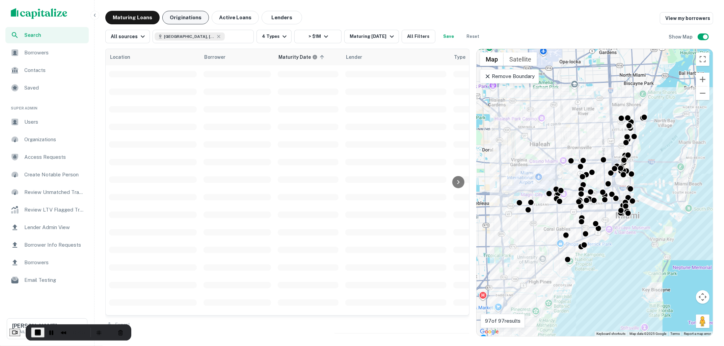
click at [185, 13] on button "Originations" at bounding box center [185, 18] width 47 height 14
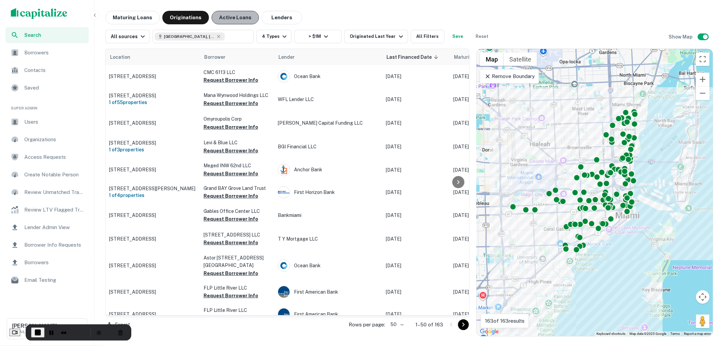
click at [229, 20] on button "Active Loans" at bounding box center [235, 18] width 47 height 14
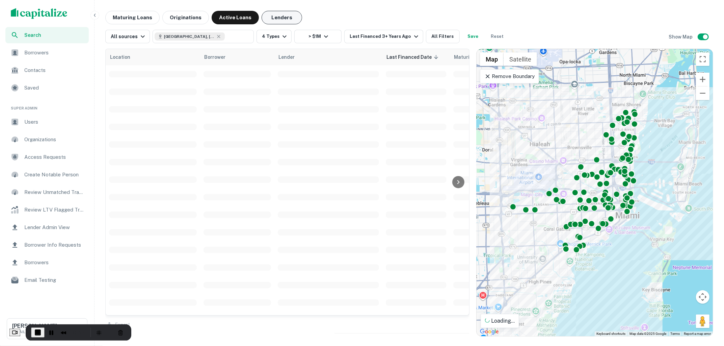
click at [278, 19] on button "Lenders" at bounding box center [282, 18] width 41 height 14
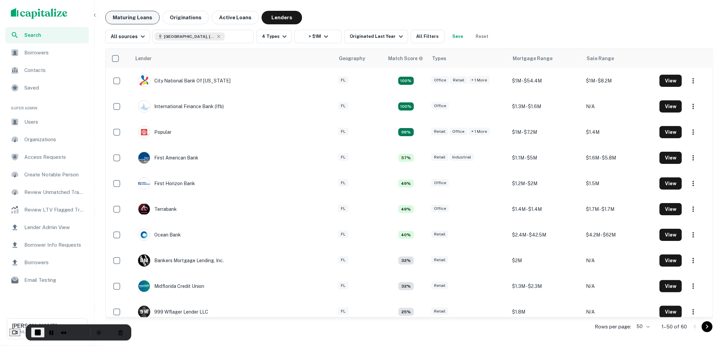
click at [136, 19] on button "Maturing Loans" at bounding box center [132, 18] width 54 height 14
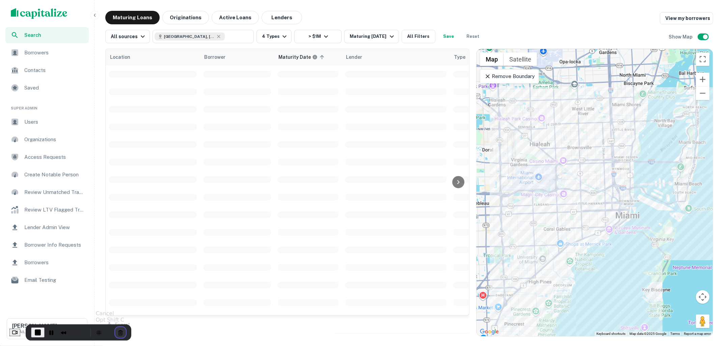
click at [122, 329] on button "Cancel Recording" at bounding box center [120, 332] width 11 height 11
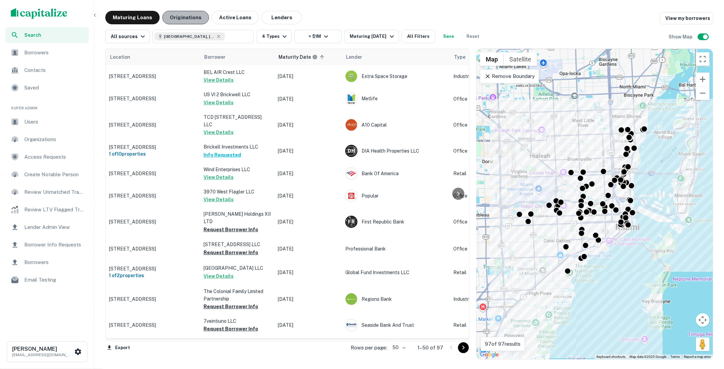
click at [184, 17] on button "Originations" at bounding box center [185, 18] width 47 height 14
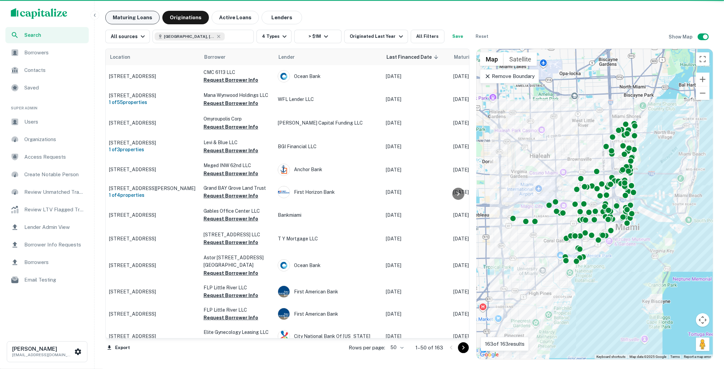
click at [135, 15] on button "Maturing Loans" at bounding box center [132, 18] width 54 height 14
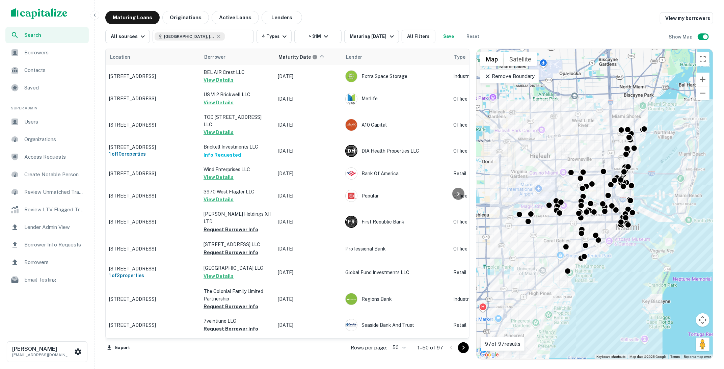
click at [45, 16] on img "scrollable content" at bounding box center [39, 13] width 57 height 11
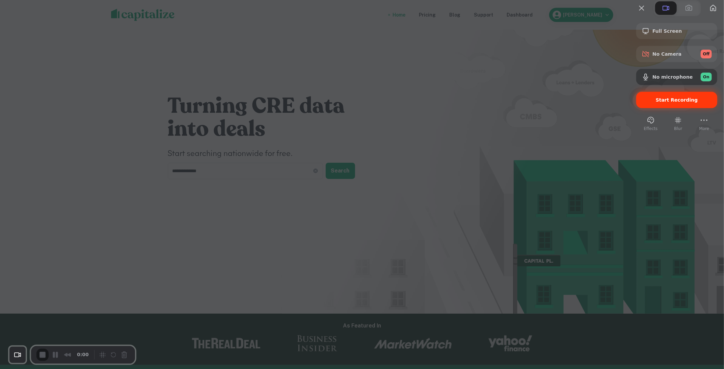
click at [648, 103] on span "Start Recording" at bounding box center [677, 99] width 70 height 5
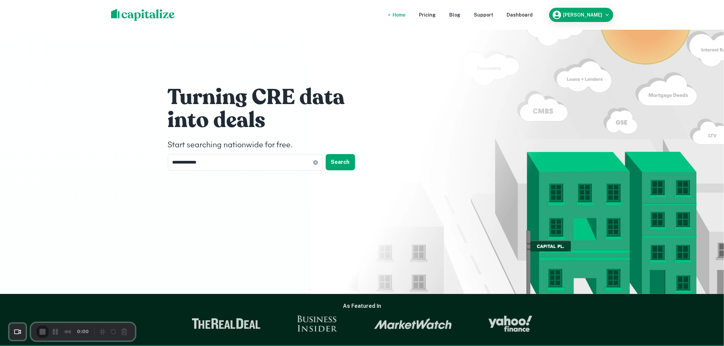
click at [529, 14] on div "Dashboard" at bounding box center [520, 14] width 26 height 7
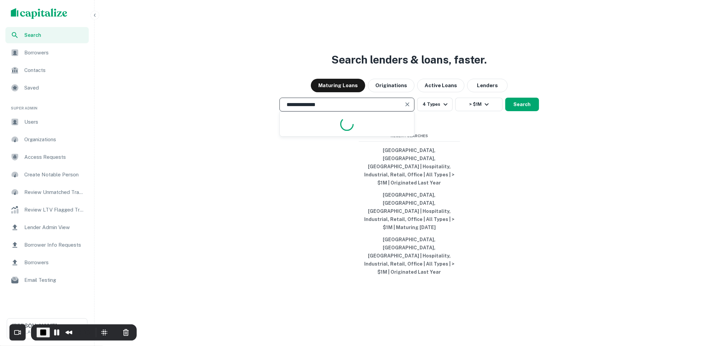
click at [379, 108] on input "**********" at bounding box center [342, 105] width 119 height 8
click at [444, 108] on icon "button" at bounding box center [446, 104] width 8 height 8
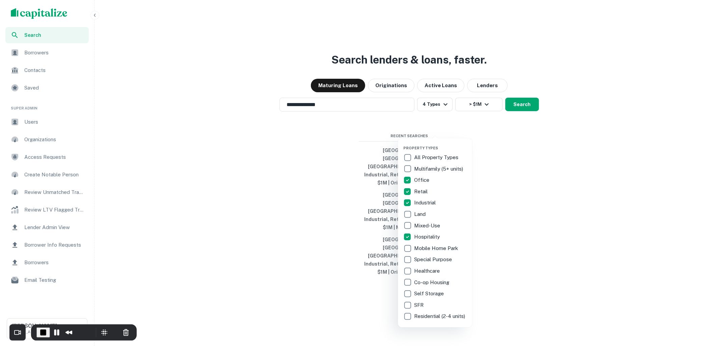
click at [504, 164] on div at bounding box center [362, 173] width 724 height 346
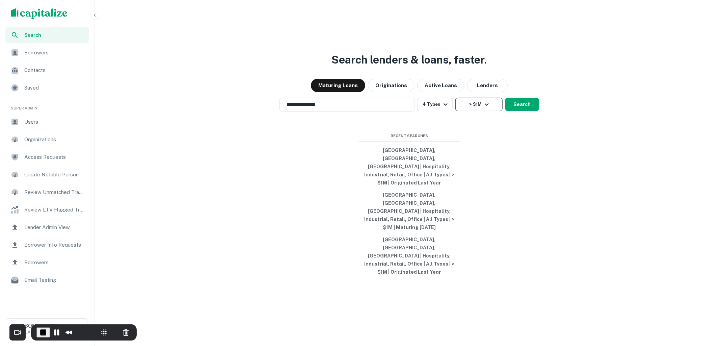
click at [493, 111] on button "> $1M" at bounding box center [478, 105] width 47 height 14
click at [520, 126] on div at bounding box center [362, 173] width 724 height 346
click at [528, 111] on button "Search" at bounding box center [522, 105] width 34 height 14
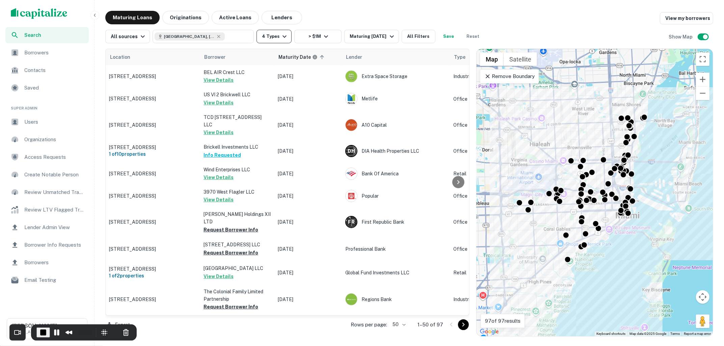
click at [281, 33] on icon "button" at bounding box center [285, 36] width 8 height 8
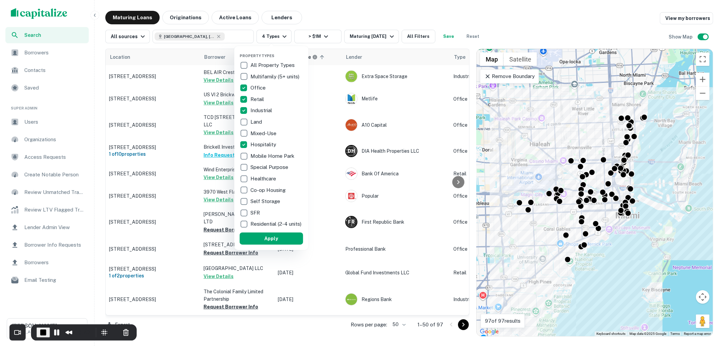
click at [350, 18] on div at bounding box center [362, 173] width 724 height 346
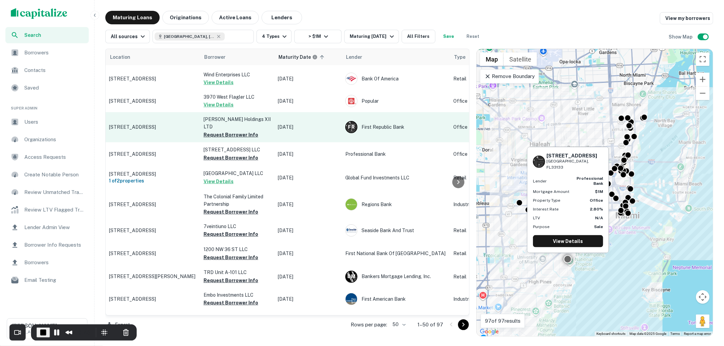
scroll to position [95, 0]
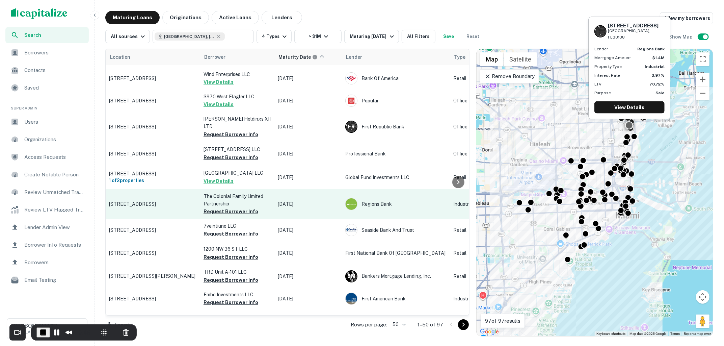
click at [152, 201] on p "317 Ne 71st St Miami, FL33138" at bounding box center [153, 204] width 88 height 6
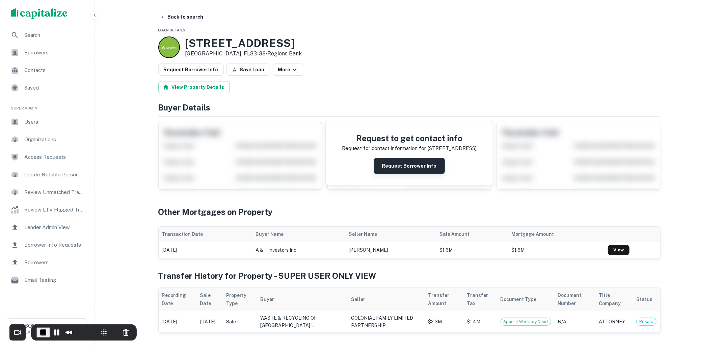
click at [397, 170] on button "Request Borrower Info" at bounding box center [409, 166] width 71 height 16
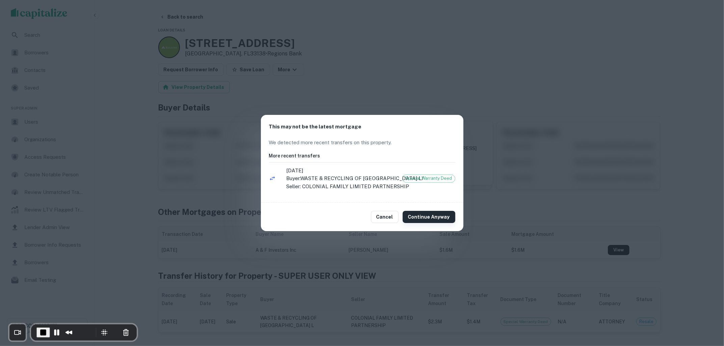
click at [427, 217] on button "Continue Anyway" at bounding box center [429, 217] width 53 height 12
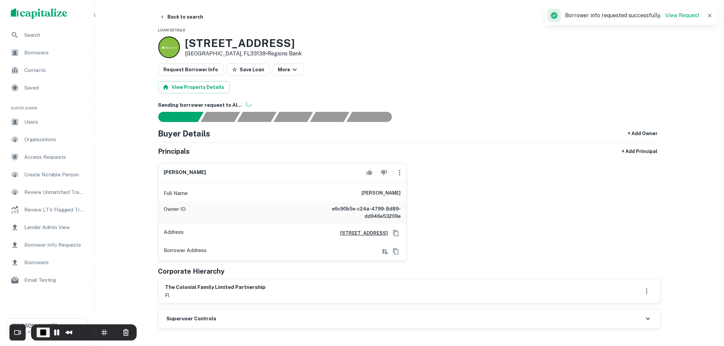
scroll to position [12, 0]
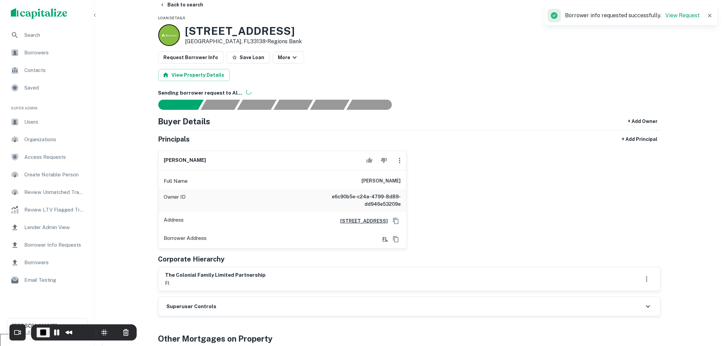
drag, startPoint x: 357, startPoint y: 178, endPoint x: 402, endPoint y: 180, distance: 44.6
click at [402, 180] on div "Full Name annette mickelson" at bounding box center [283, 181] width 248 height 16
click at [424, 186] on div "annette mickelson Full Name annette mickelson Owner ID e6c90b5e-c24a-4799-8d89-…" at bounding box center [407, 197] width 508 height 104
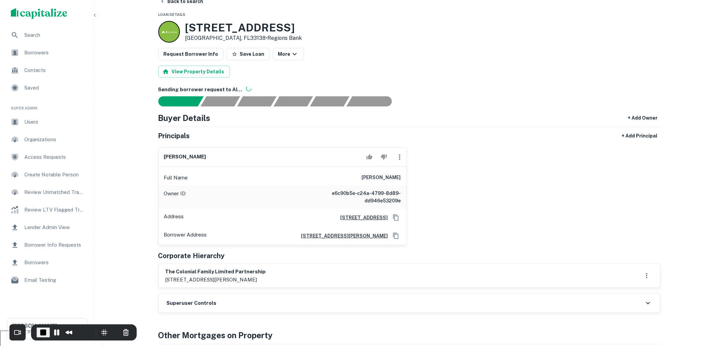
scroll to position [0, 0]
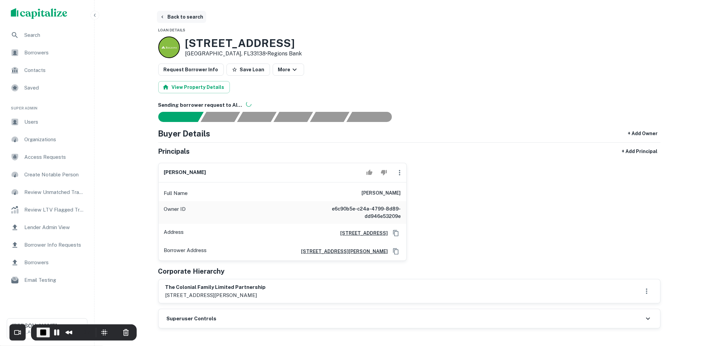
click at [191, 20] on button "Back to search" at bounding box center [181, 17] width 49 height 12
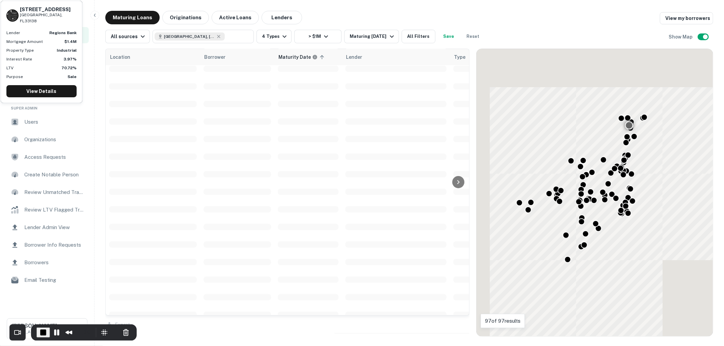
scroll to position [95, 0]
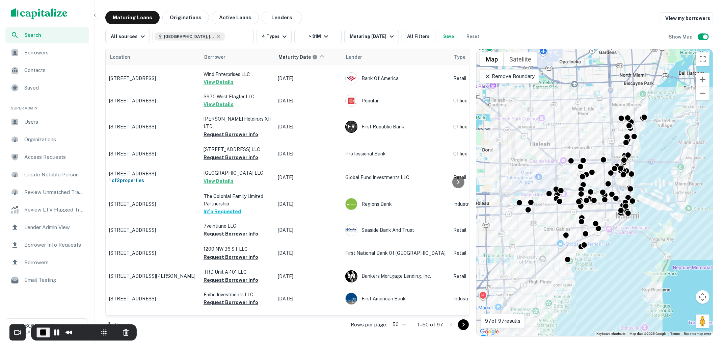
click at [57, 54] on span "Borrowers" at bounding box center [54, 53] width 60 height 8
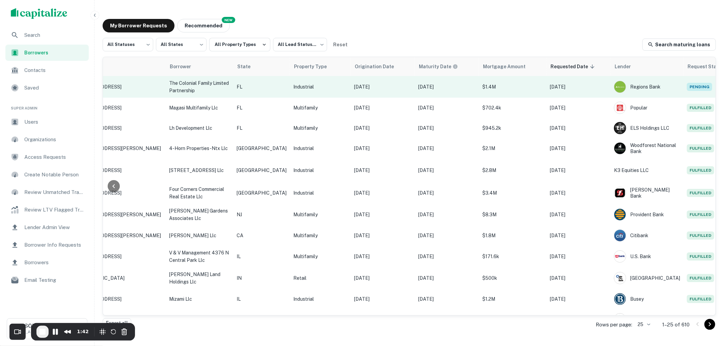
scroll to position [0, 111]
click at [577, 91] on td "[DATE]" at bounding box center [579, 87] width 64 height 22
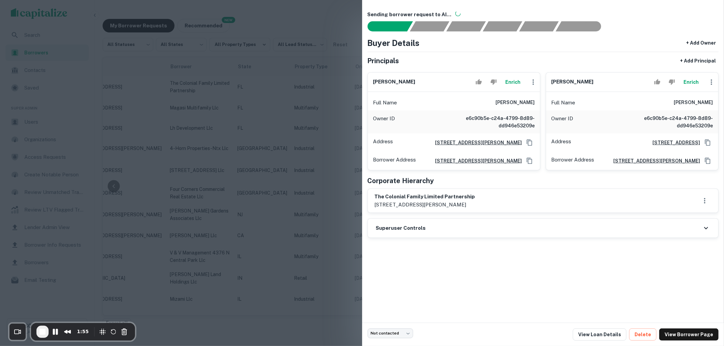
click at [328, 31] on div at bounding box center [362, 173] width 724 height 346
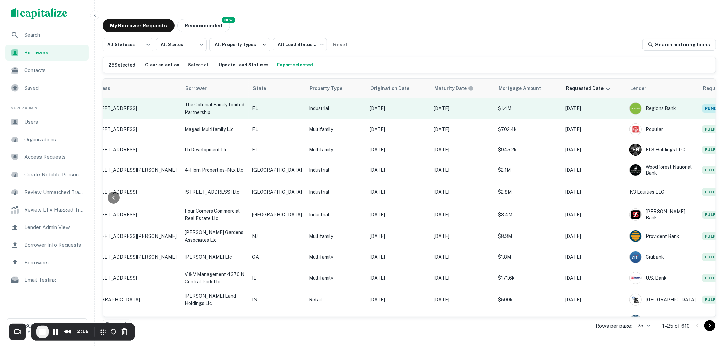
scroll to position [0, 0]
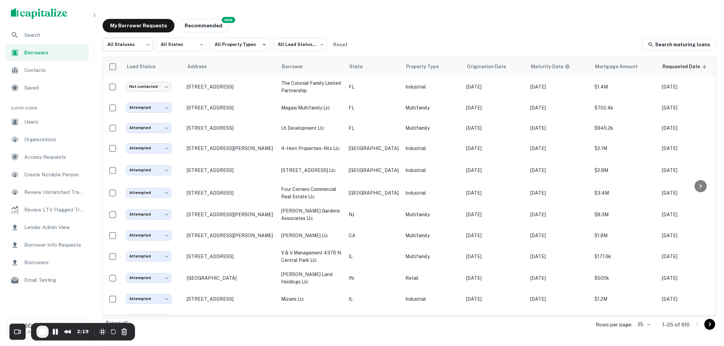
click at [152, 48] on body "Search Borrowers Contacts Saved Super Admin Users Organizations Access Requests…" at bounding box center [362, 173] width 724 height 346
click at [132, 84] on li "Fulfilled" at bounding box center [128, 86] width 51 height 12
type input "*********"
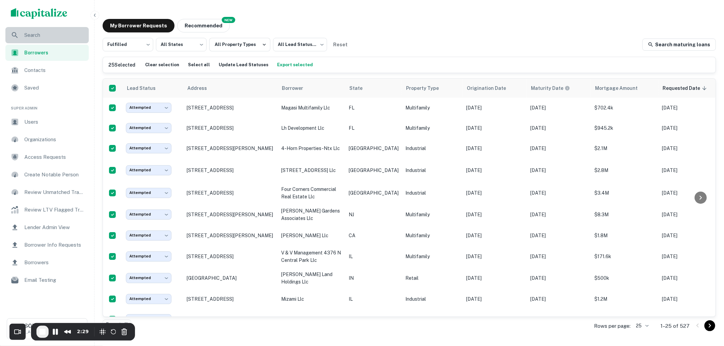
click at [58, 37] on span "Search" at bounding box center [54, 35] width 60 height 8
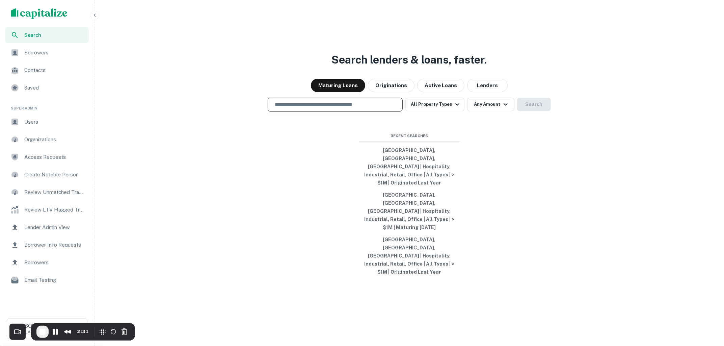
click at [331, 108] on input "text" at bounding box center [335, 105] width 129 height 8
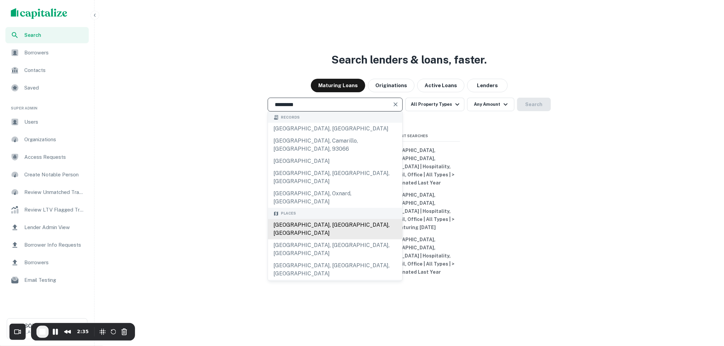
click at [324, 223] on div "[GEOGRAPHIC_DATA], [GEOGRAPHIC_DATA], [GEOGRAPHIC_DATA]" at bounding box center [335, 229] width 134 height 20
type input "**********"
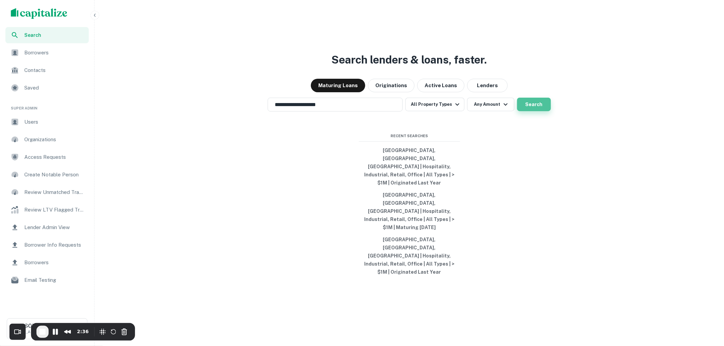
click at [535, 111] on button "Search" at bounding box center [534, 105] width 34 height 14
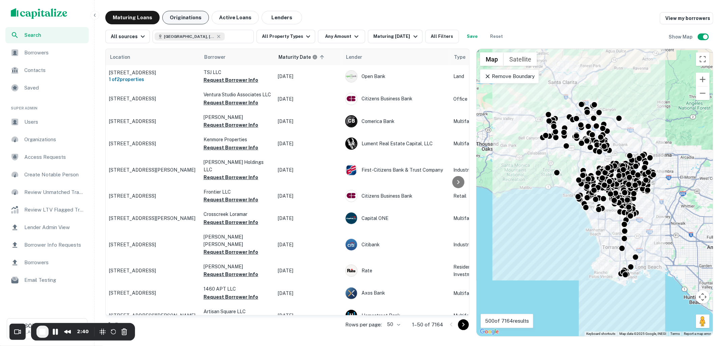
click at [193, 19] on button "Originations" at bounding box center [185, 18] width 47 height 14
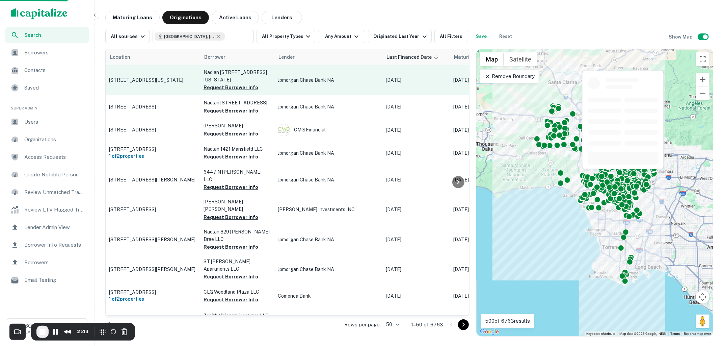
scroll to position [0, 14]
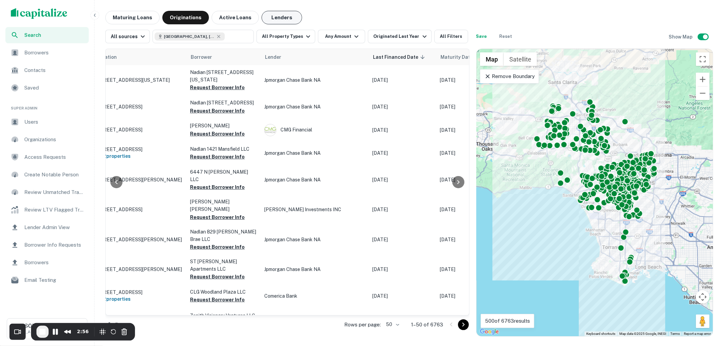
click at [279, 19] on button "Lenders" at bounding box center [282, 18] width 41 height 14
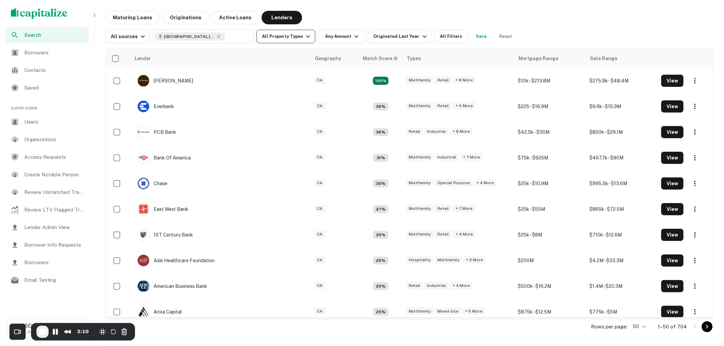
click at [304, 40] on icon "button" at bounding box center [308, 36] width 8 height 8
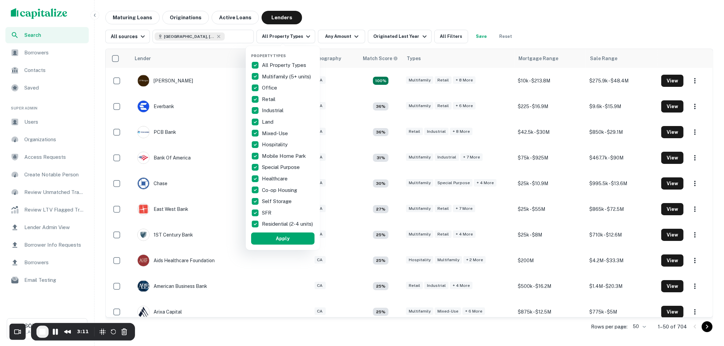
click at [268, 67] on p "All Property Types" at bounding box center [285, 65] width 46 height 8
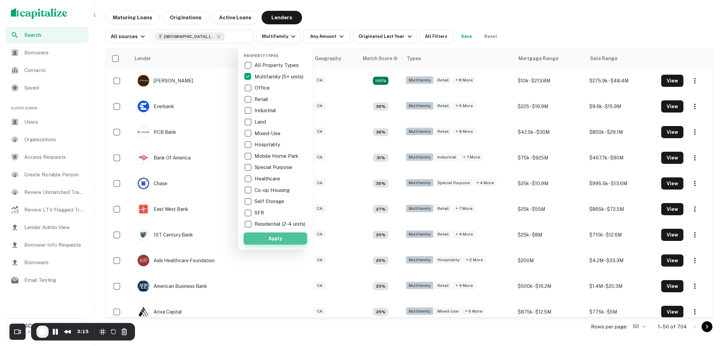
click at [270, 244] on button "Apply" at bounding box center [275, 238] width 63 height 12
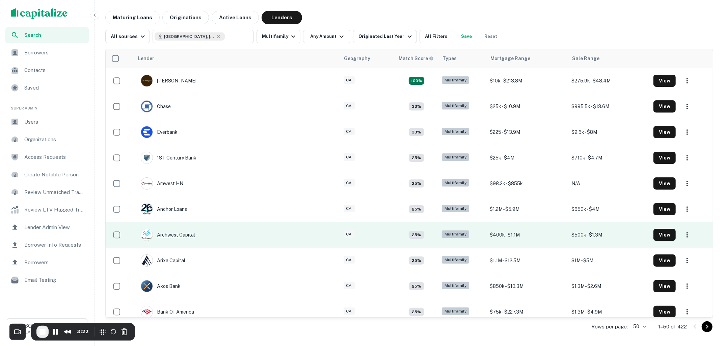
click at [189, 235] on div "Archwest Capital" at bounding box center [168, 235] width 54 height 12
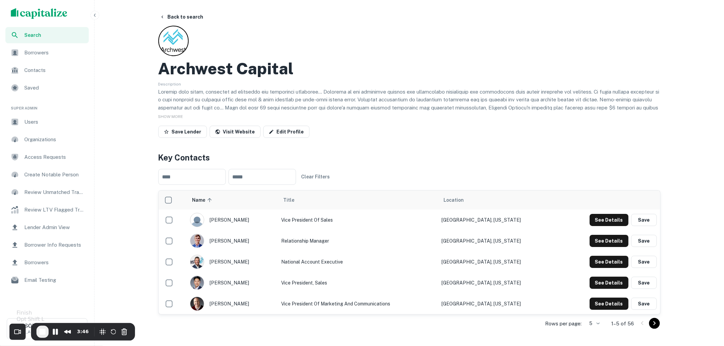
click at [44, 329] on span "End Recording" at bounding box center [42, 331] width 8 height 8
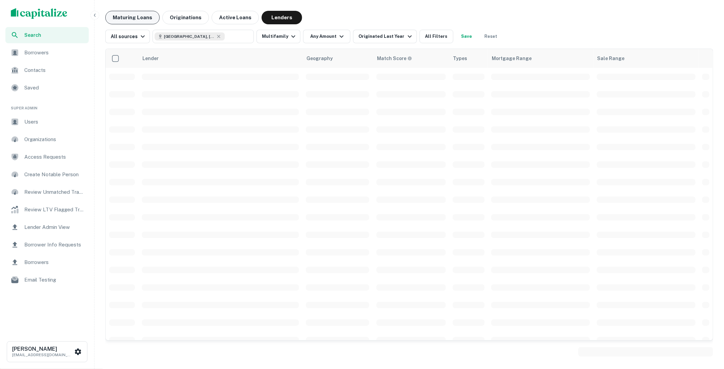
click at [135, 14] on button "Maturing Loans" at bounding box center [132, 18] width 54 height 14
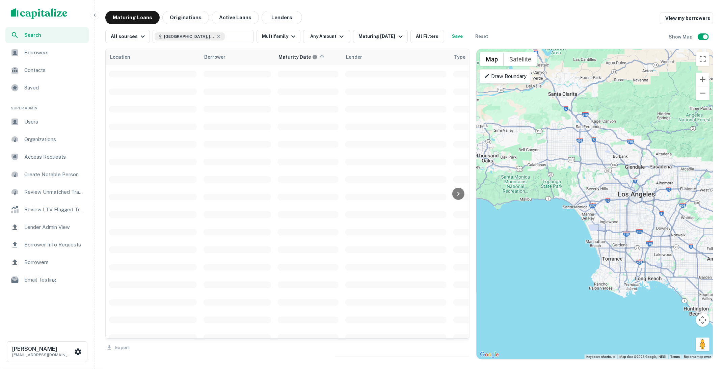
click at [51, 53] on span "Borrowers" at bounding box center [54, 53] width 60 height 8
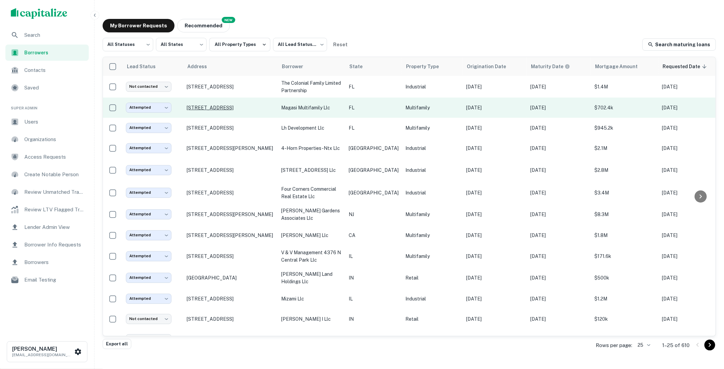
click at [265, 108] on p "[STREET_ADDRESS]" at bounding box center [231, 108] width 88 height 6
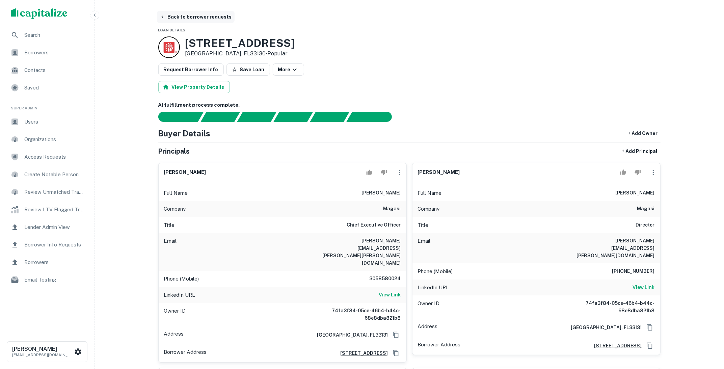
click at [202, 19] on button "Back to borrower requests" at bounding box center [196, 17] width 78 height 12
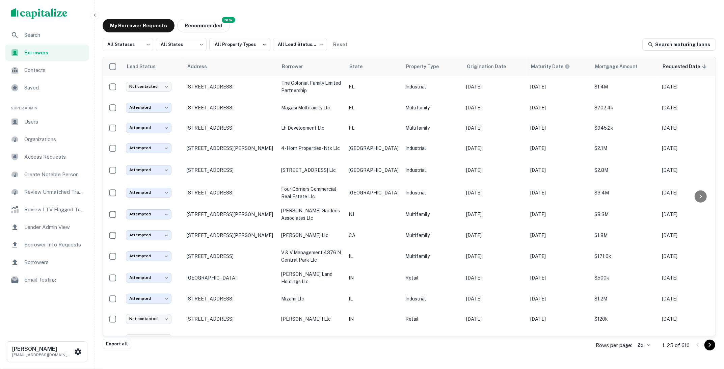
click at [46, 124] on span "Users" at bounding box center [54, 122] width 60 height 8
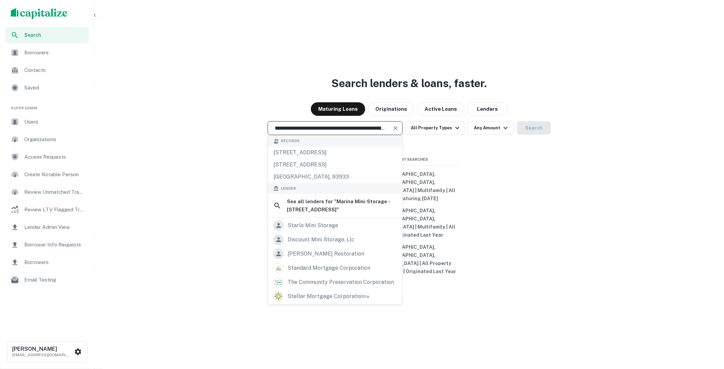
drag, startPoint x: 330, startPoint y: 154, endPoint x: 254, endPoint y: 151, distance: 76.3
click at [254, 135] on div "**********" at bounding box center [409, 128] width 624 height 14
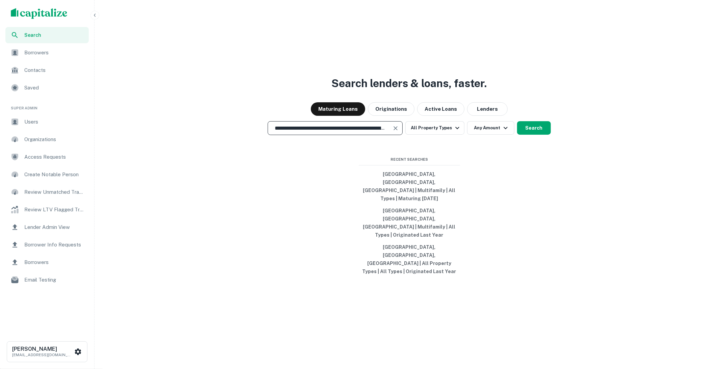
type input "**********"
click at [353, 132] on input "**********" at bounding box center [330, 128] width 119 height 8
drag, startPoint x: 382, startPoint y: 153, endPoint x: 292, endPoint y: 152, distance: 90.1
click at [292, 132] on input "**********" at bounding box center [330, 128] width 119 height 8
click at [287, 132] on input "**********" at bounding box center [330, 128] width 119 height 8
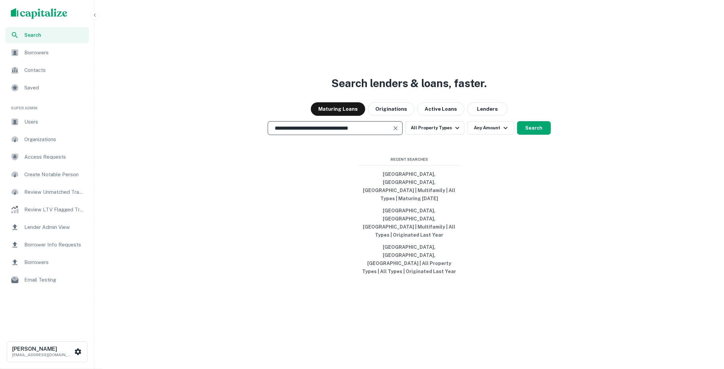
click at [287, 132] on input "**********" at bounding box center [330, 128] width 119 height 8
type input "**********"
click at [53, 30] on div "Search" at bounding box center [46, 35] width 83 height 16
click at [334, 132] on input "text" at bounding box center [335, 128] width 129 height 8
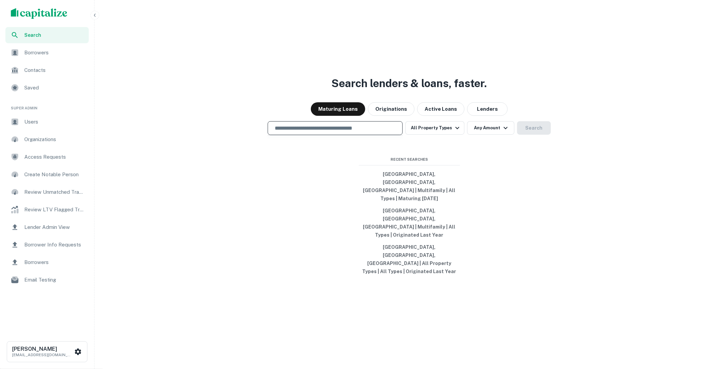
paste input "**********"
type input "**********"
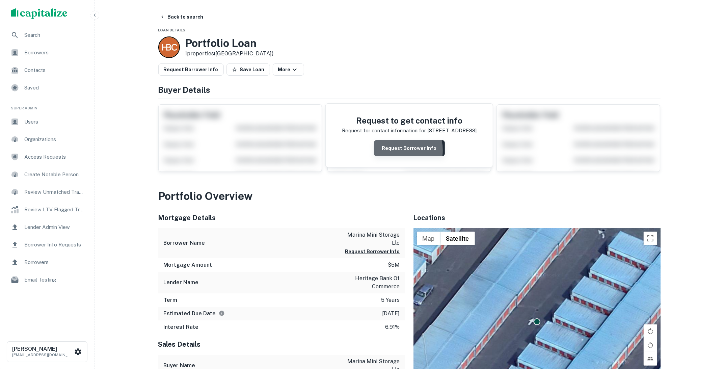
click at [394, 150] on button "Request Borrower Info" at bounding box center [409, 148] width 71 height 16
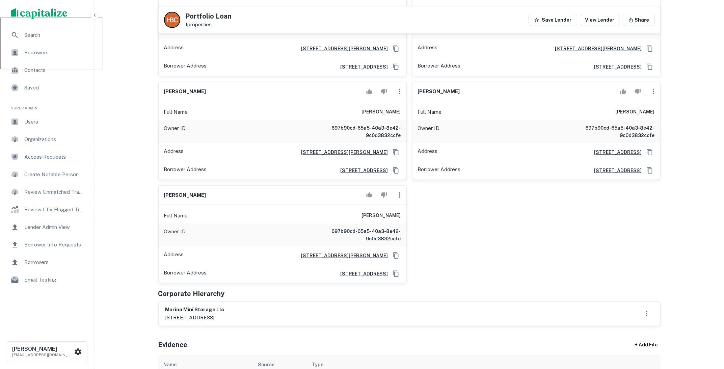
scroll to position [89, 0]
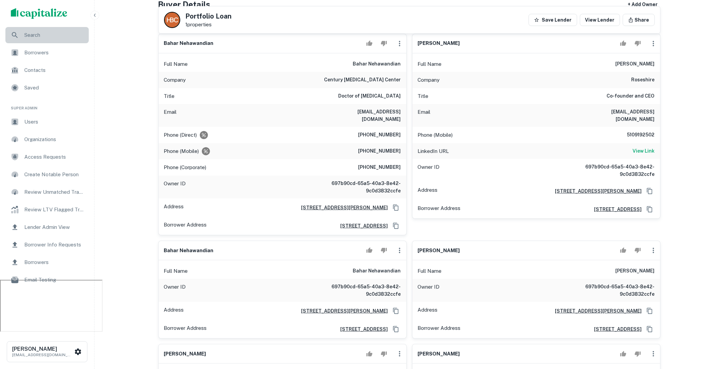
click at [50, 37] on span "Search" at bounding box center [54, 35] width 60 height 8
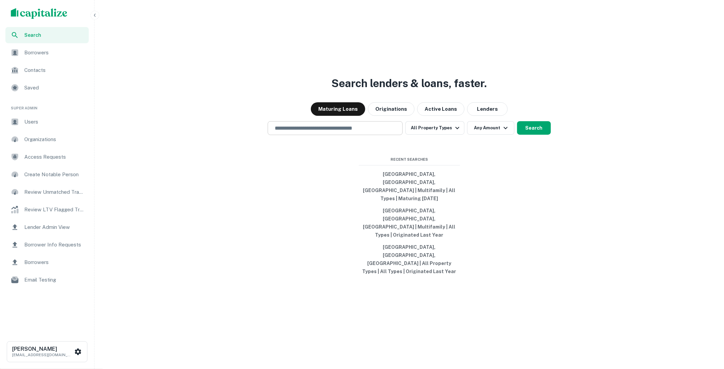
click at [311, 135] on div "​" at bounding box center [335, 128] width 135 height 14
paste input "**********"
type input "**********"
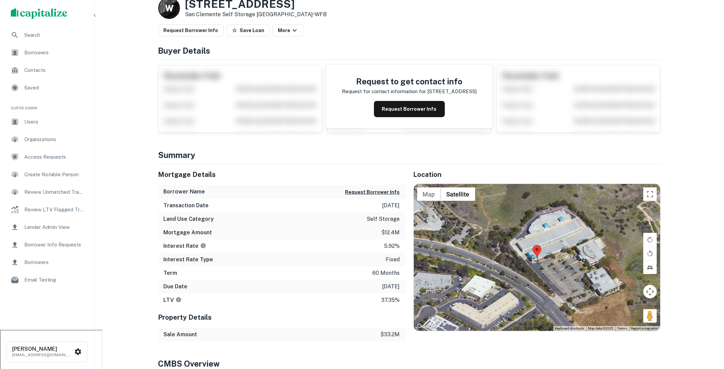
scroll to position [22, 0]
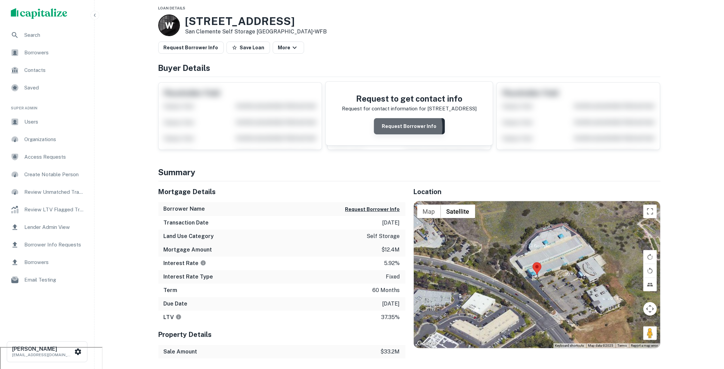
click at [399, 127] on button "Request Borrower Info" at bounding box center [409, 126] width 71 height 16
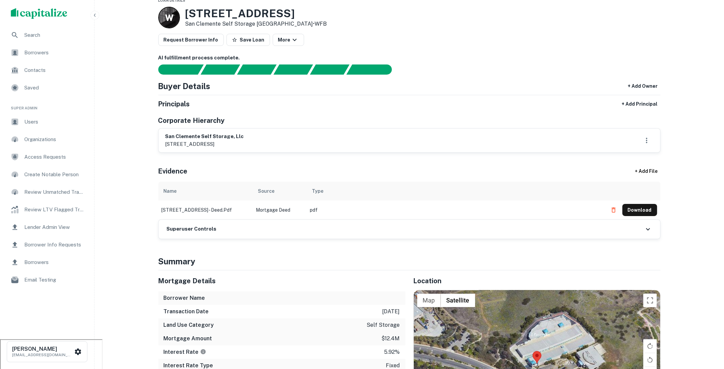
scroll to position [30, 0]
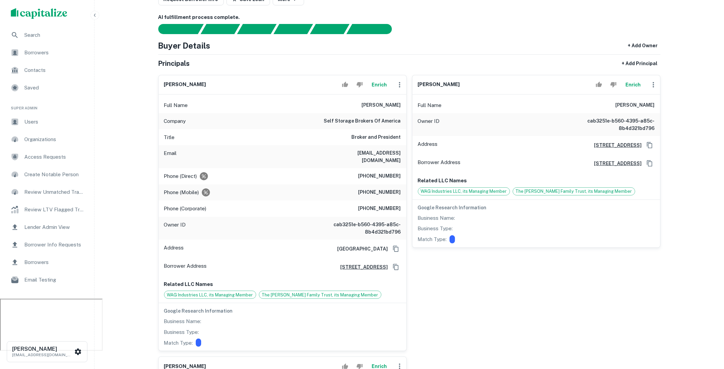
scroll to position [71, 0]
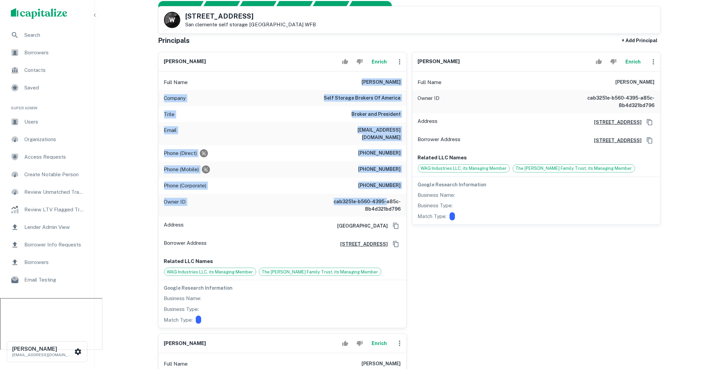
drag, startPoint x: 364, startPoint y: 84, endPoint x: 388, endPoint y: 200, distance: 118.2
click at [388, 200] on div "Full Name [PERSON_NAME] Company self storage brokers of america Title Broker an…" at bounding box center [283, 200] width 248 height 257
click at [388, 200] on h6 "cab3251e-b560-4395-a85c-8b4d321bd796" at bounding box center [360, 205] width 81 height 15
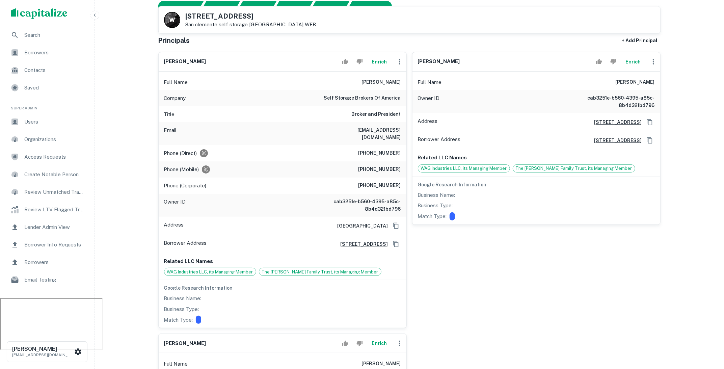
click at [63, 54] on span "Borrowers" at bounding box center [54, 53] width 60 height 8
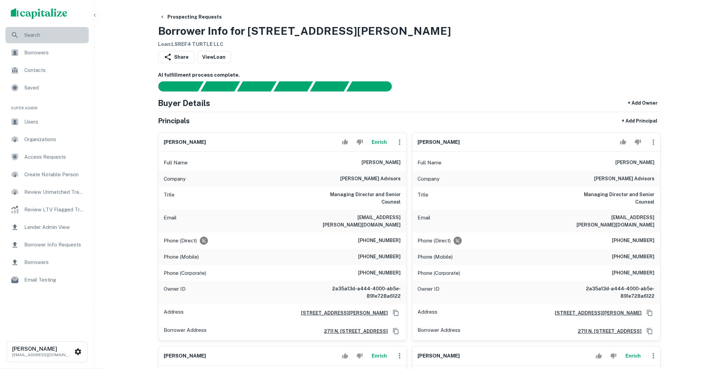
click at [68, 31] on span "Search" at bounding box center [54, 35] width 60 height 8
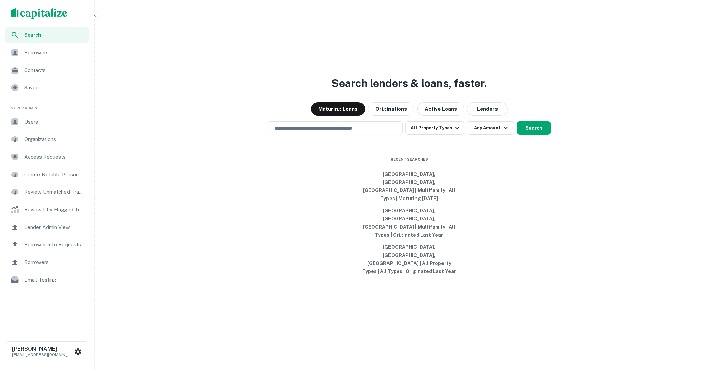
click at [37, 122] on span "Users" at bounding box center [54, 122] width 60 height 8
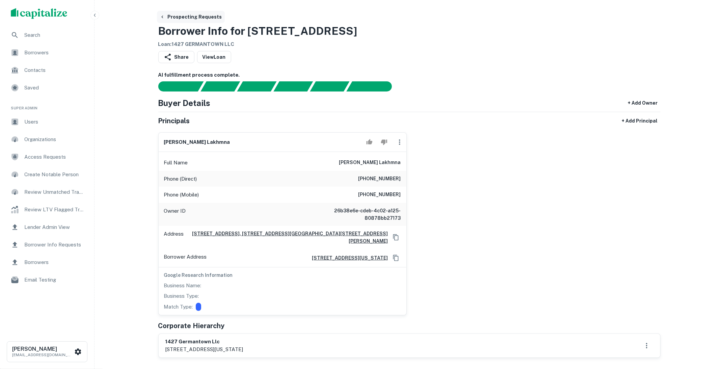
click at [199, 18] on button "Prospecting Requests" at bounding box center [191, 17] width 68 height 12
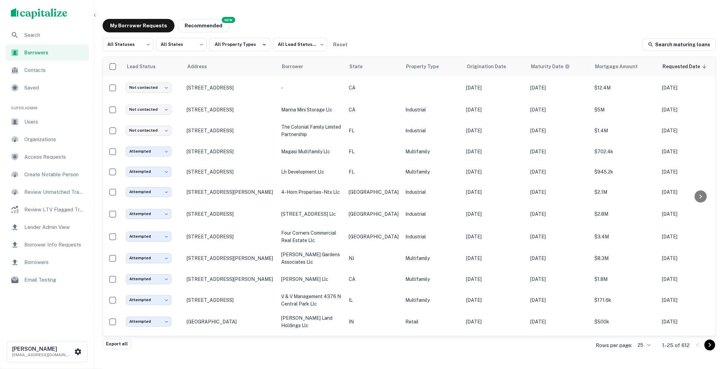
click at [63, 38] on span "Search" at bounding box center [54, 35] width 60 height 8
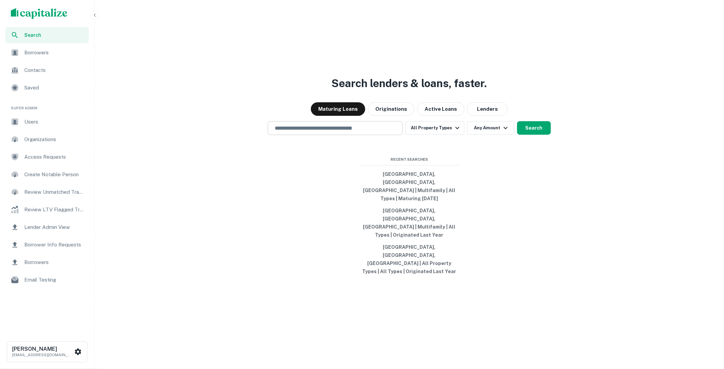
click at [314, 132] on input "text" at bounding box center [335, 128] width 129 height 8
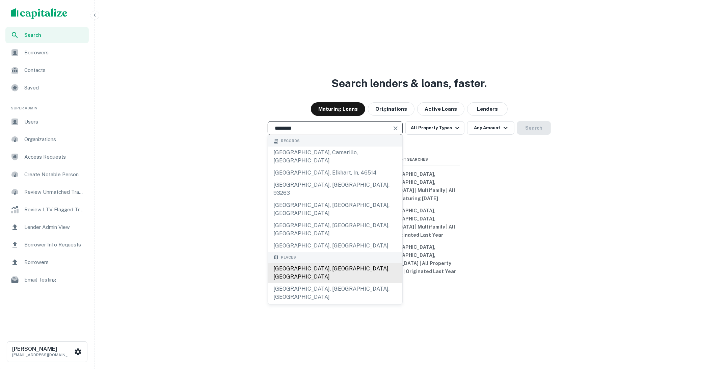
click at [316, 263] on div "[GEOGRAPHIC_DATA], [GEOGRAPHIC_DATA], [GEOGRAPHIC_DATA]" at bounding box center [335, 273] width 134 height 20
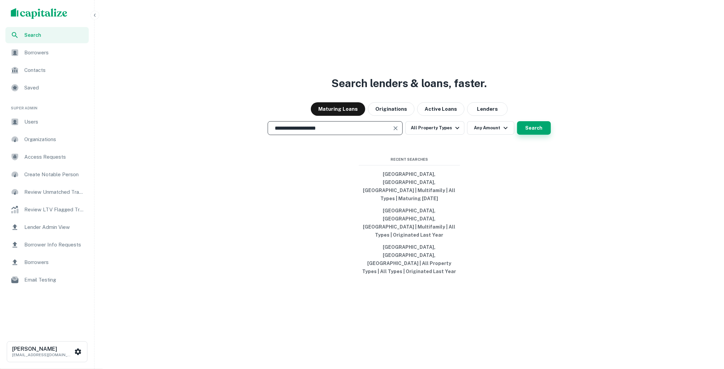
type input "**********"
click at [534, 135] on button "Search" at bounding box center [534, 128] width 34 height 14
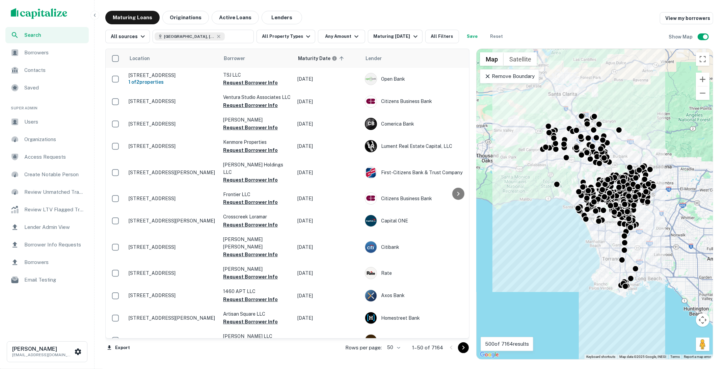
click at [72, 52] on span "Borrowers" at bounding box center [54, 53] width 60 height 8
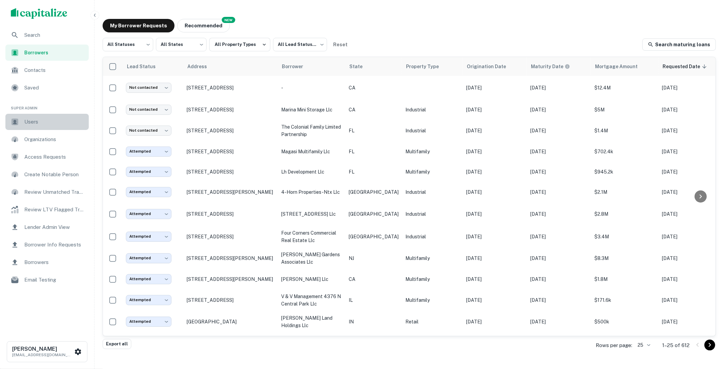
click at [45, 124] on span "Users" at bounding box center [54, 122] width 60 height 8
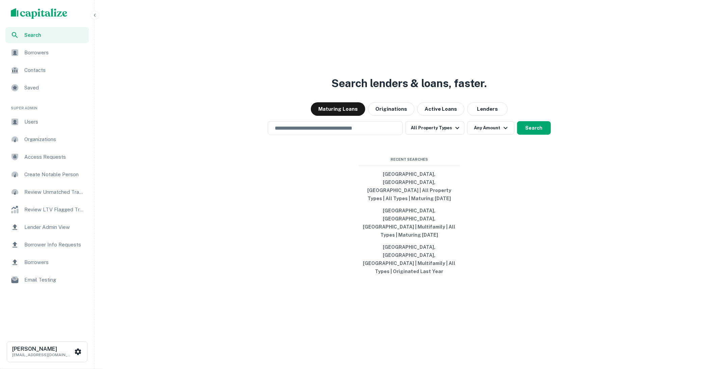
click at [335, 132] on input "text" at bounding box center [335, 128] width 129 height 8
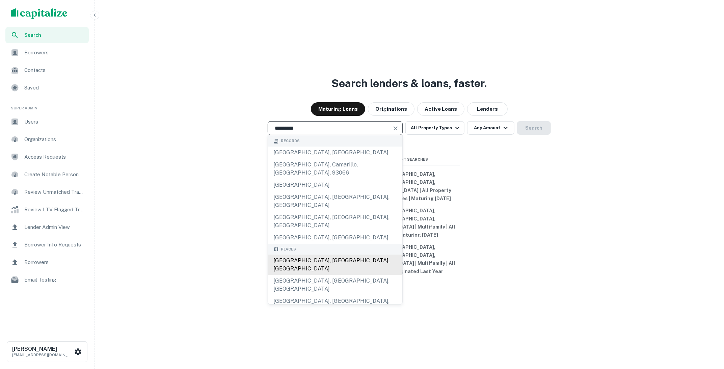
type input "**********"
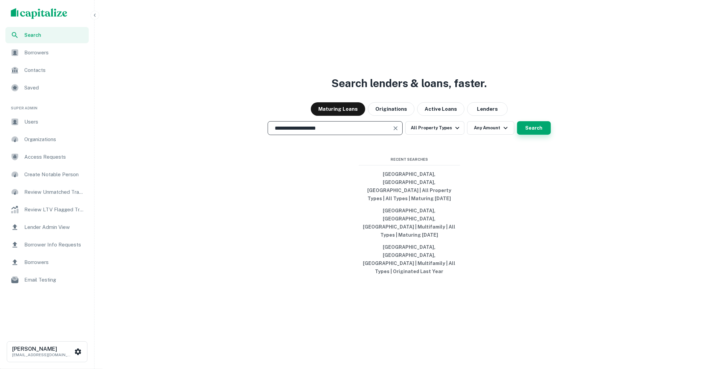
click at [535, 135] on button "Search" at bounding box center [534, 128] width 34 height 14
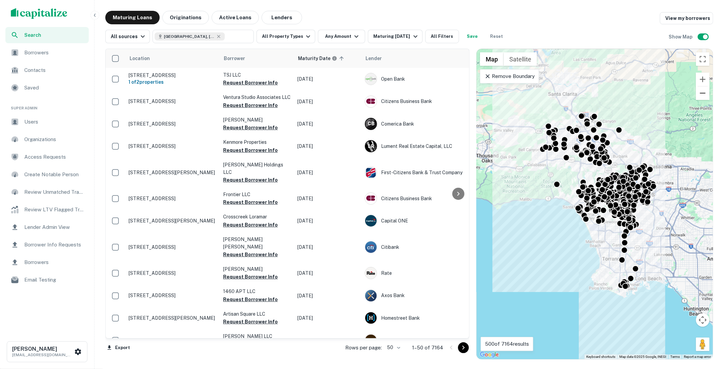
click at [703, 90] on button "Zoom out" at bounding box center [703, 93] width 14 height 14
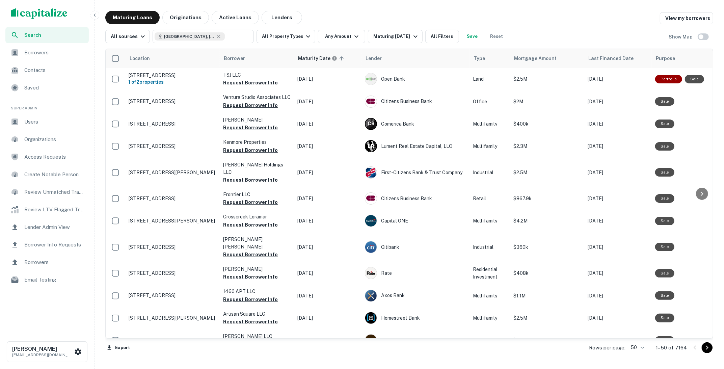
click at [644, 347] on body "Search Borrowers Contacts Saved Super Admin Users Organizations Access Requests…" at bounding box center [362, 184] width 724 height 369
click at [52, 126] on div at bounding box center [362, 184] width 724 height 369
click at [49, 122] on span "Users" at bounding box center [54, 122] width 60 height 8
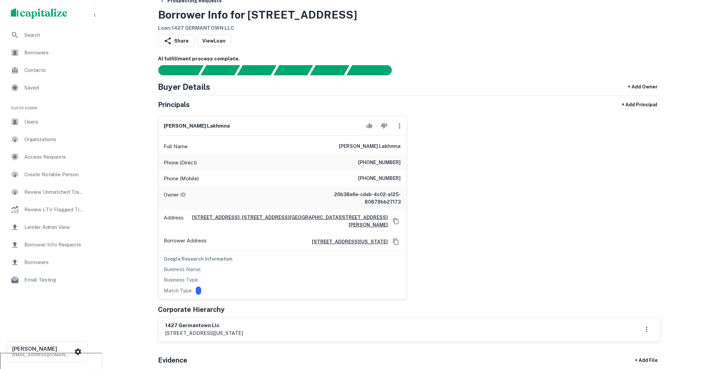
scroll to position [17, 0]
click at [44, 40] on div "Search" at bounding box center [46, 35] width 83 height 16
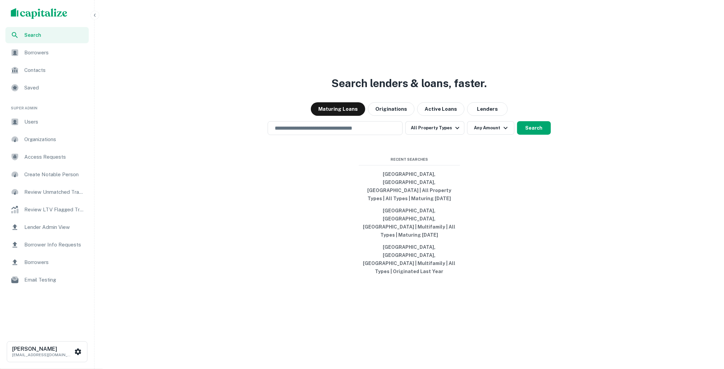
click at [61, 10] on img "scrollable content" at bounding box center [39, 13] width 57 height 11
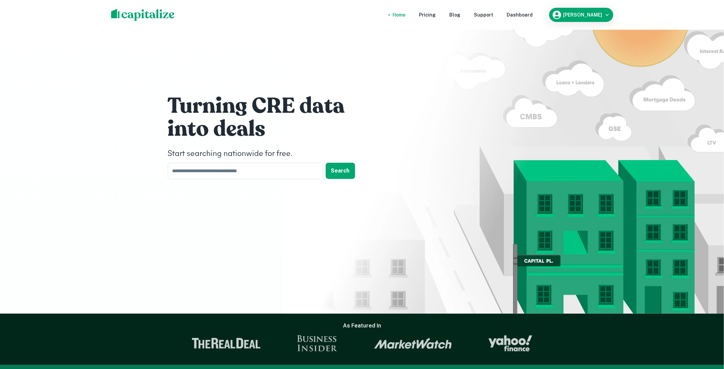
click at [442, 19] on nav "Home Pricing Blog Support Dashboard" at bounding box center [463, 14] width 162 height 15
click at [436, 16] on div "Pricing" at bounding box center [427, 14] width 17 height 7
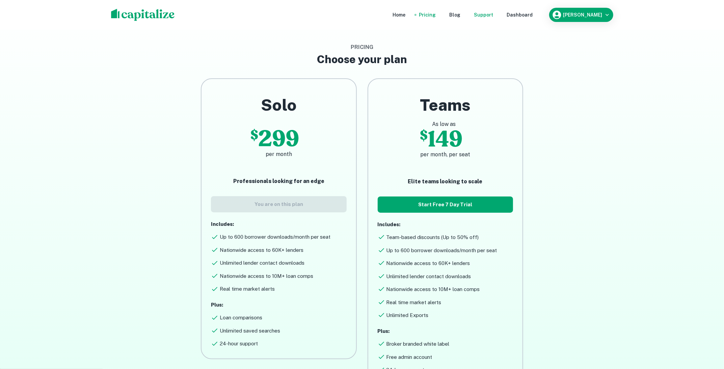
click at [494, 14] on div "Support" at bounding box center [483, 14] width 19 height 7
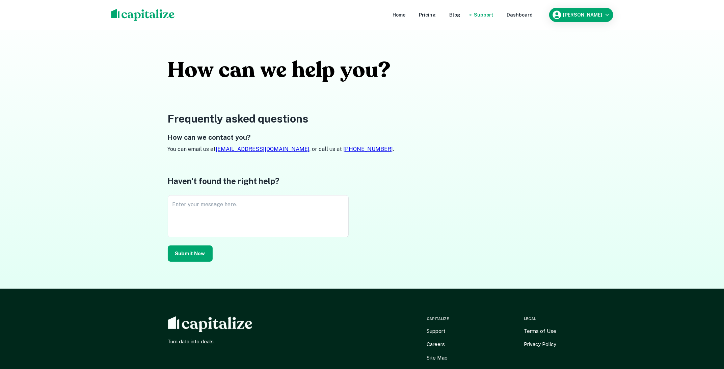
click at [404, 10] on nav "Home Pricing Blog Support Dashboard" at bounding box center [463, 14] width 162 height 15
click at [406, 16] on div "Home" at bounding box center [399, 14] width 13 height 7
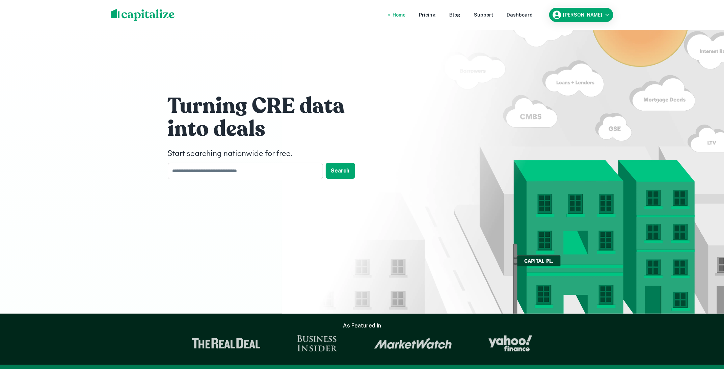
click at [286, 171] on input "text" at bounding box center [243, 171] width 151 height 17
click at [528, 18] on div "Dashboard" at bounding box center [520, 14] width 26 height 7
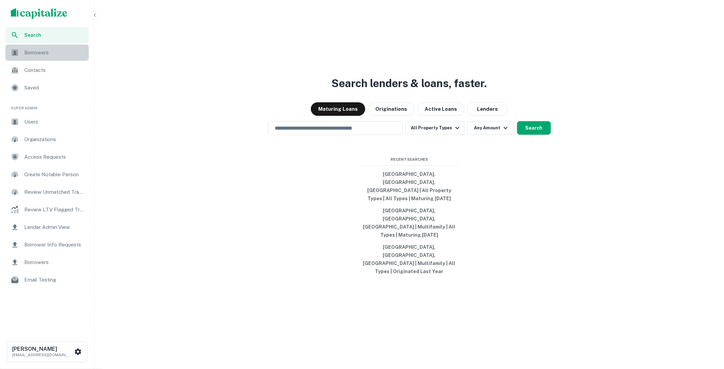
click at [47, 55] on span "Borrowers" at bounding box center [54, 53] width 60 height 8
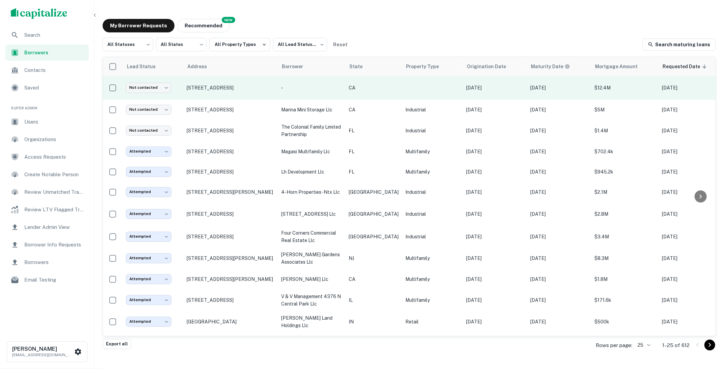
click at [491, 88] on p "[DATE]" at bounding box center [494, 87] width 57 height 7
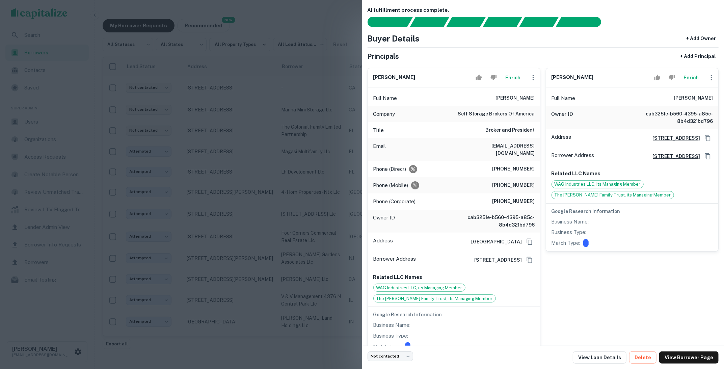
scroll to position [1, 0]
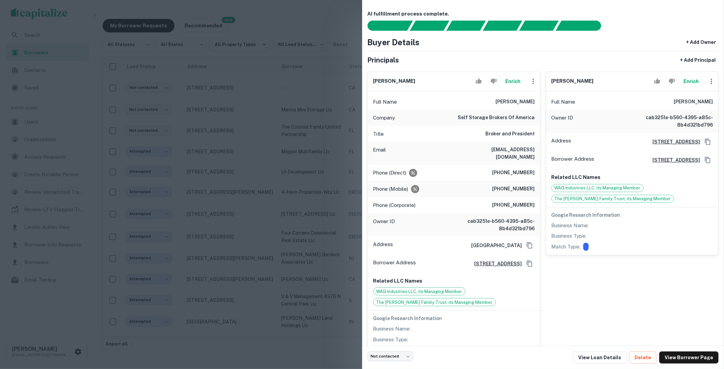
click at [330, 109] on div at bounding box center [362, 184] width 724 height 369
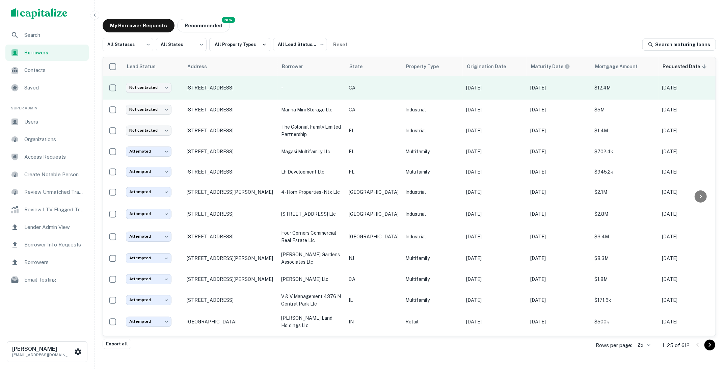
click at [368, 89] on p "CA" at bounding box center [374, 87] width 50 height 7
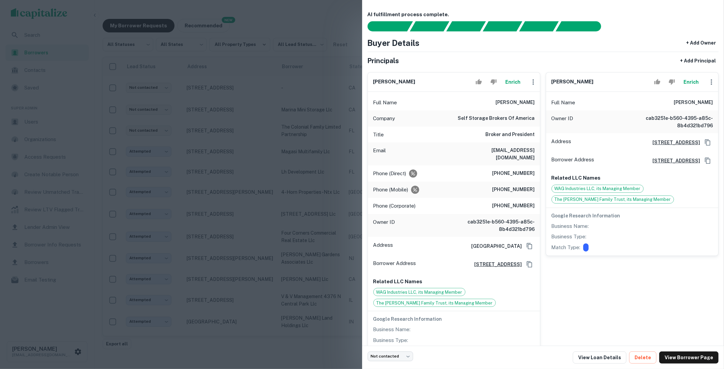
click at [323, 123] on div at bounding box center [362, 184] width 724 height 369
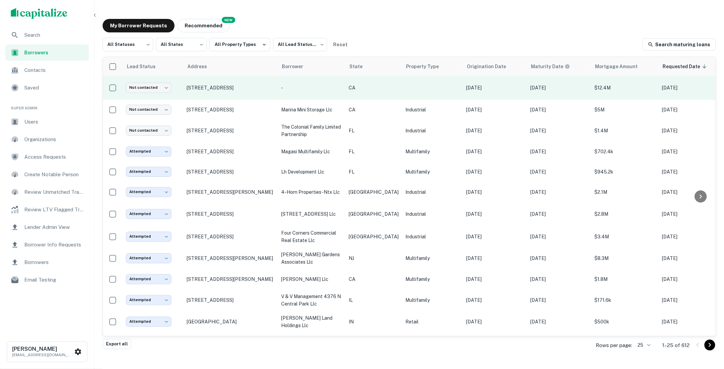
click at [490, 87] on p "[DATE]" at bounding box center [494, 87] width 57 height 7
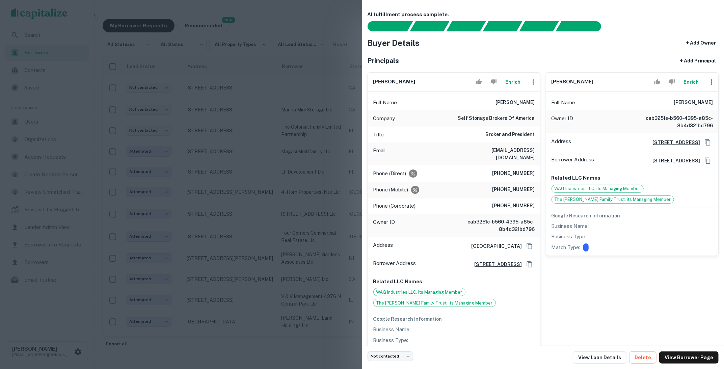
click at [267, 148] on div at bounding box center [362, 184] width 724 height 369
